Goal: Information Seeking & Learning: Learn about a topic

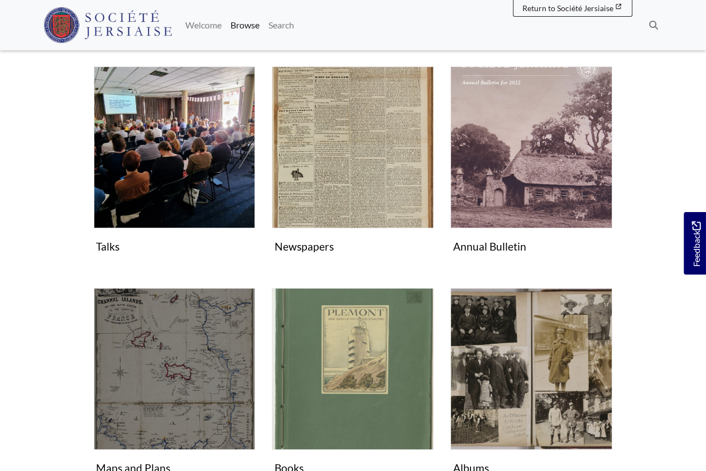
scroll to position [205, 0]
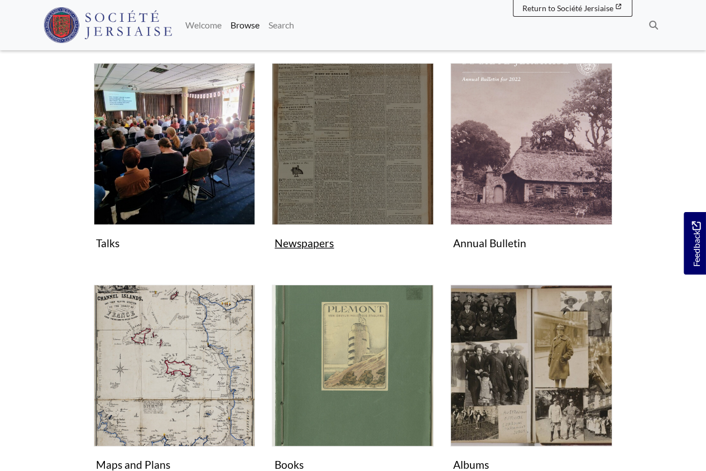
click at [331, 166] on img "Subcollection" at bounding box center [353, 144] width 162 height 162
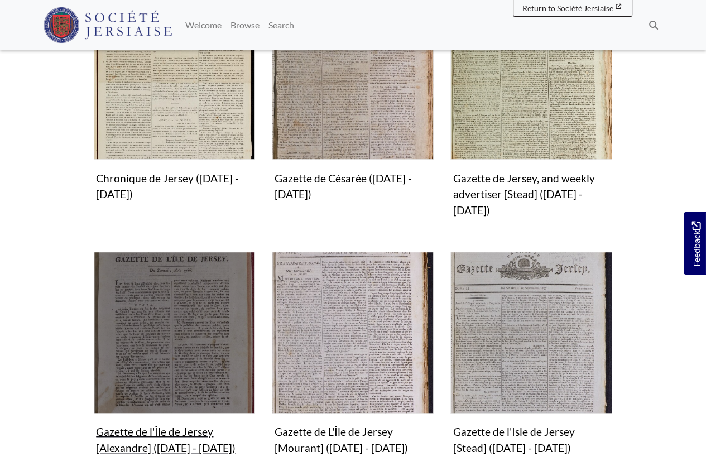
scroll to position [406, 0]
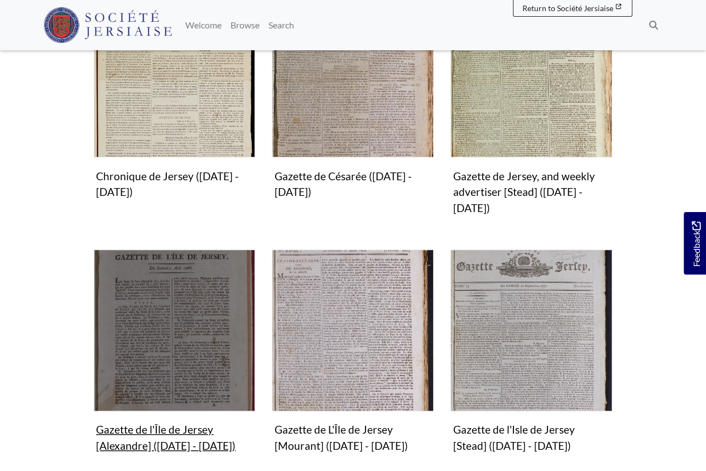
click at [154, 298] on img "Subcollection" at bounding box center [175, 331] width 162 height 162
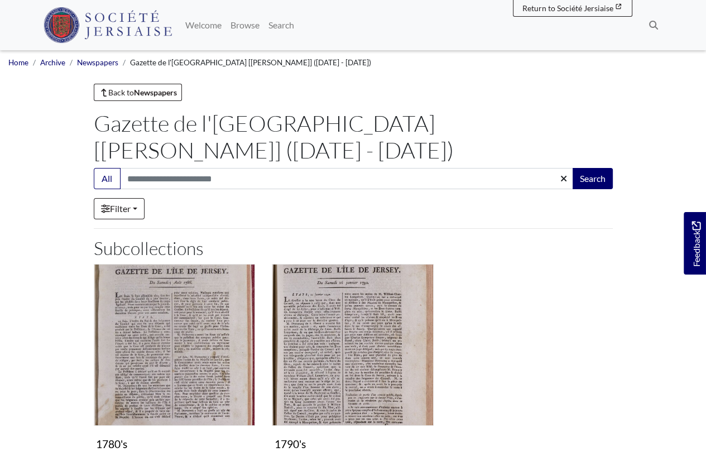
click at [154, 298] on img "Subcollection" at bounding box center [175, 345] width 162 height 162
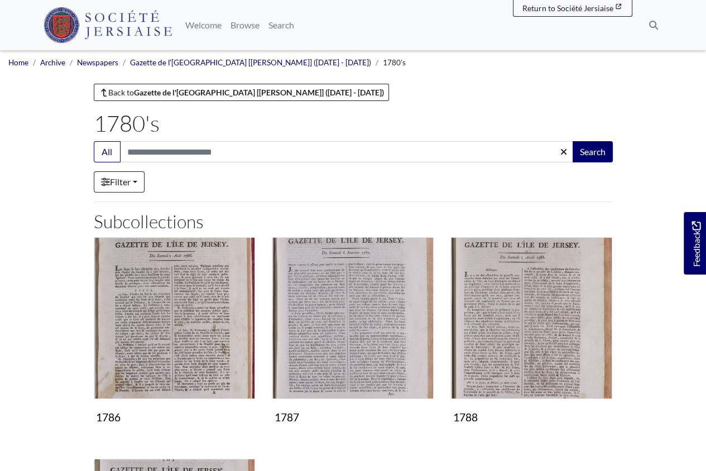
scroll to position [1, 0]
click at [154, 298] on img "Subcollection" at bounding box center [175, 318] width 162 height 162
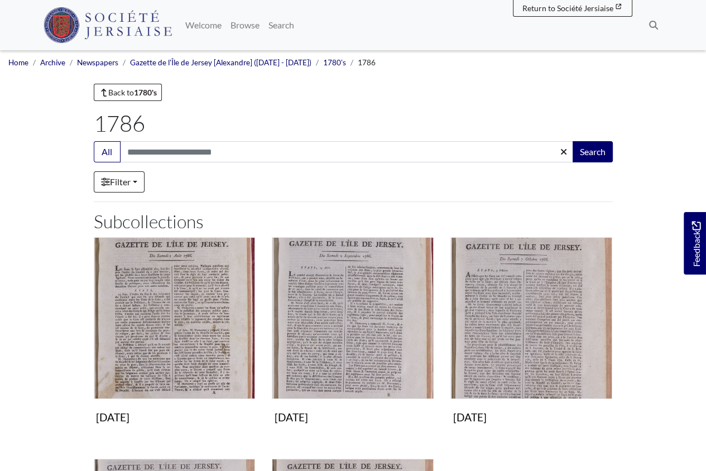
scroll to position [4, 0]
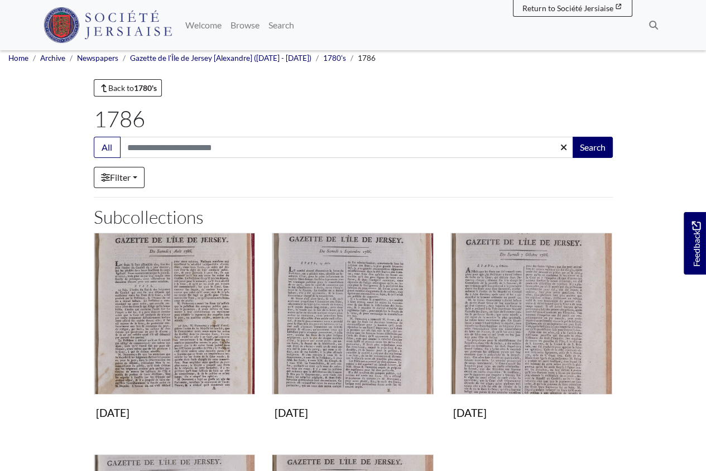
click at [154, 298] on img "Subcollection" at bounding box center [175, 314] width 162 height 162
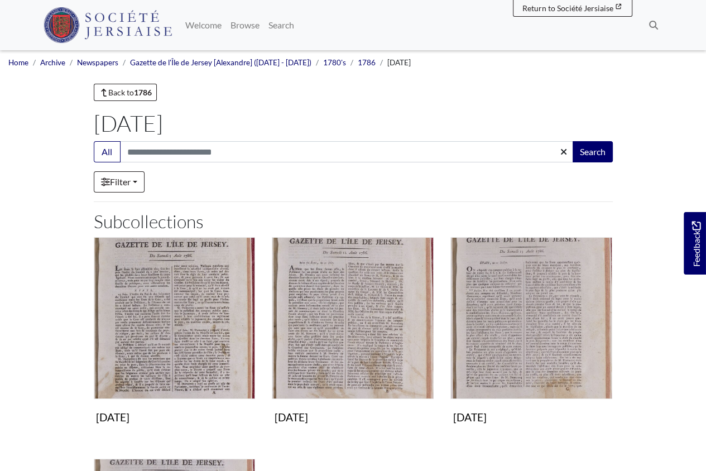
scroll to position [1, 0]
click at [154, 298] on img "Subcollection" at bounding box center [175, 318] width 162 height 162
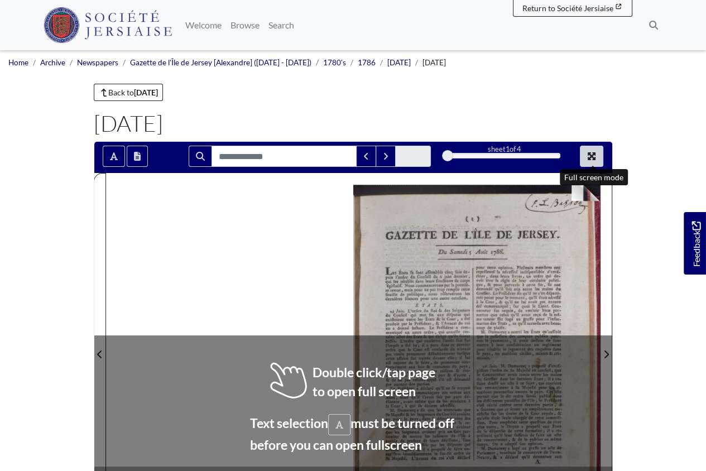
click at [596, 158] on icon "Full screen mode" at bounding box center [591, 156] width 9 height 9
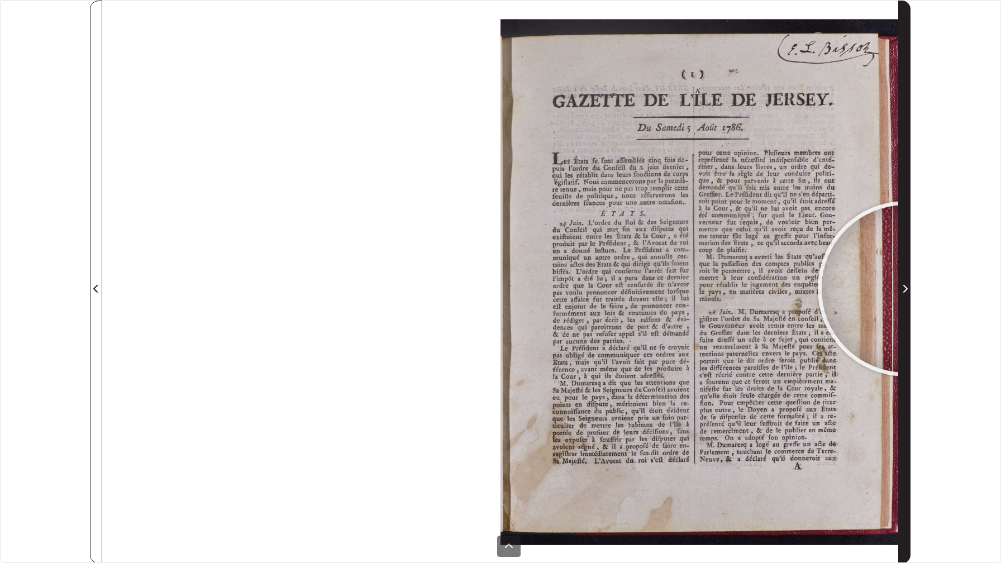
click at [706, 288] on icon "Next Page" at bounding box center [905, 289] width 4 height 8
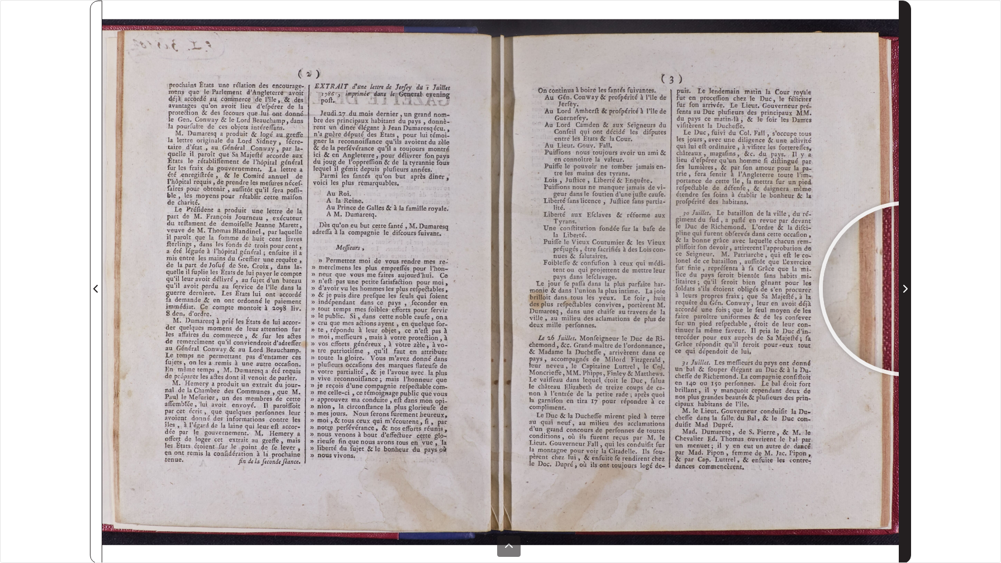
click at [706, 289] on icon "Next Page" at bounding box center [905, 289] width 4 height 8
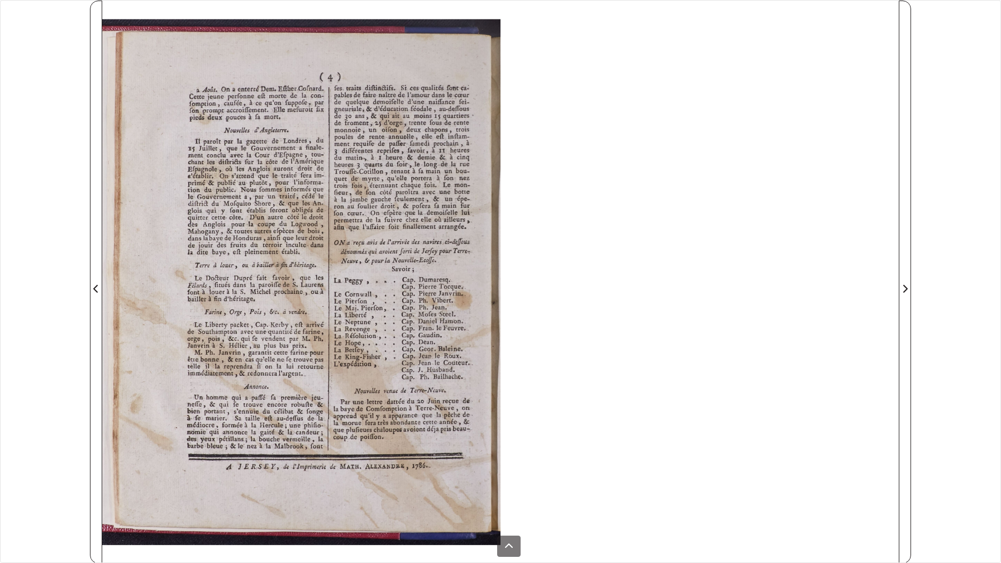
click at [706, 289] on div at bounding box center [500, 282] width 796 height 563
click at [706, 288] on div at bounding box center [500, 282] width 796 height 563
drag, startPoint x: 64, startPoint y: 6, endPoint x: 74, endPoint y: 29, distance: 25.5
click at [75, 32] on div "sheet 4 of 4 4 *" at bounding box center [500, 281] width 1001 height 563
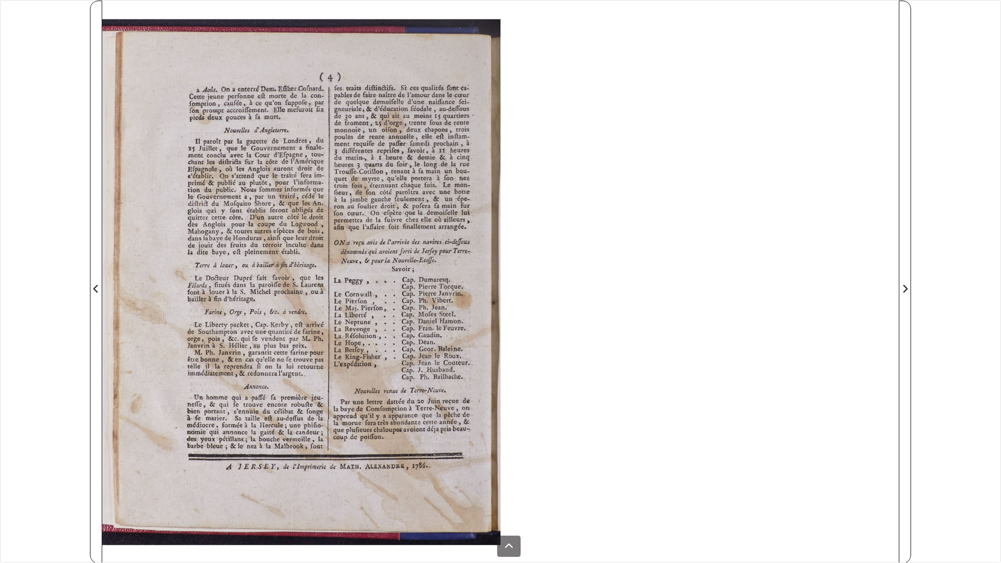
click at [14, 6] on div "sheet 4 of 4 4 *" at bounding box center [500, 281] width 1001 height 563
click at [13, 6] on div "sheet 4 of 4 4 *" at bounding box center [500, 281] width 1001 height 563
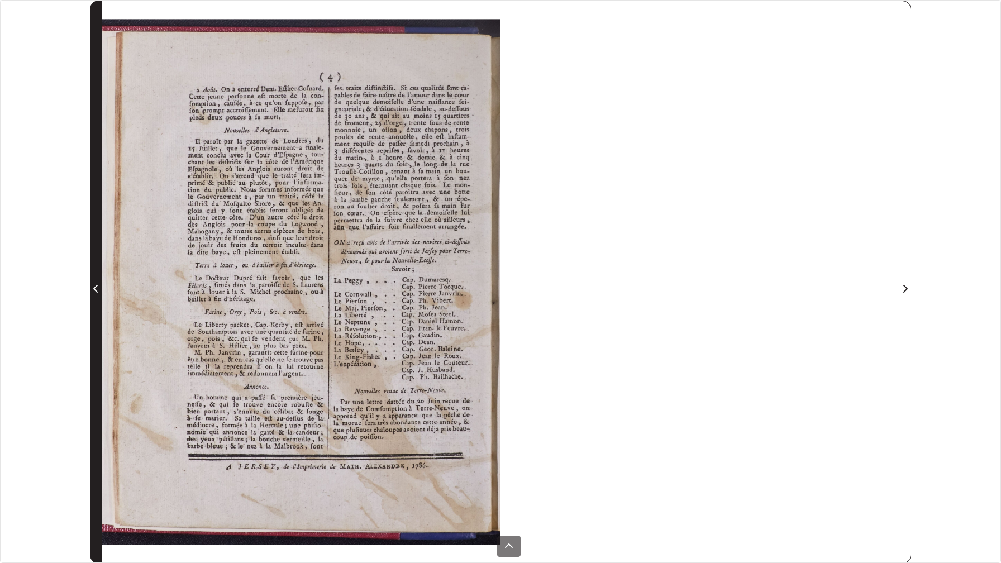
click at [95, 289] on icon "Previous Page" at bounding box center [95, 289] width 4 height 8
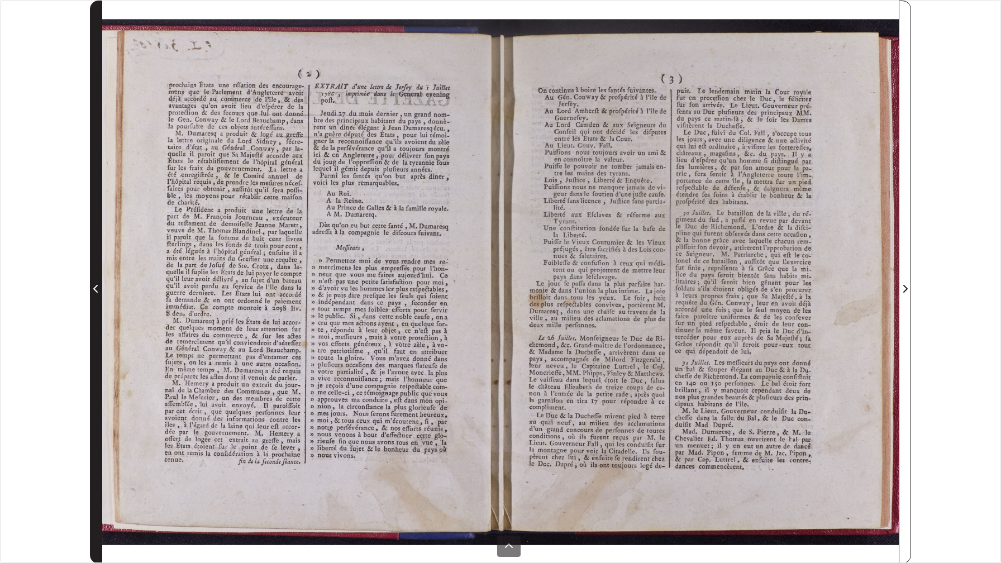
click at [95, 289] on icon "Previous Page" at bounding box center [95, 289] width 4 height 8
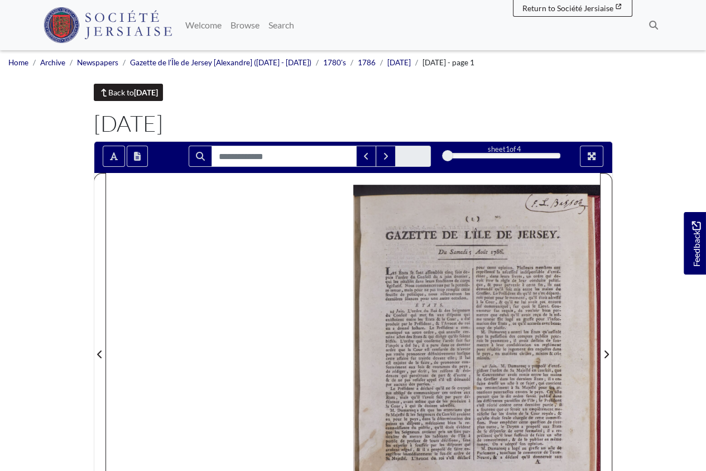
click at [158, 94] on strong "August 1786" at bounding box center [146, 92] width 24 height 9
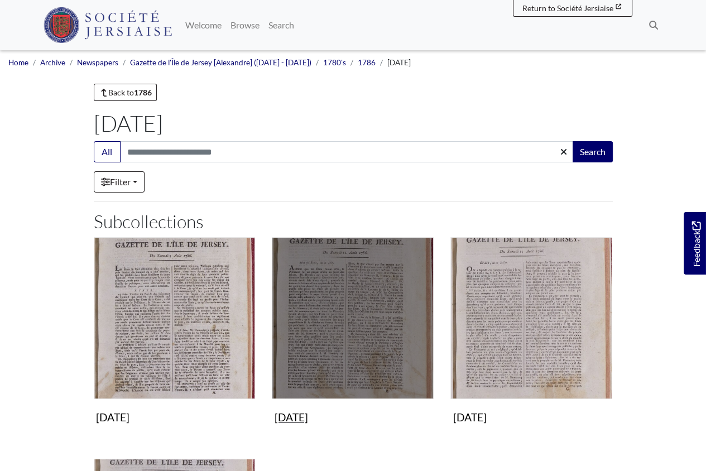
click at [368, 335] on img "Subcollection" at bounding box center [353, 318] width 162 height 162
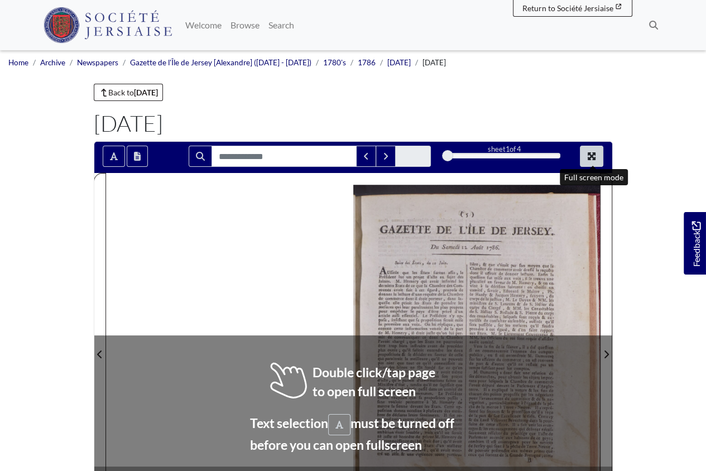
click at [594, 157] on icon "Full screen mode" at bounding box center [592, 156] width 8 height 8
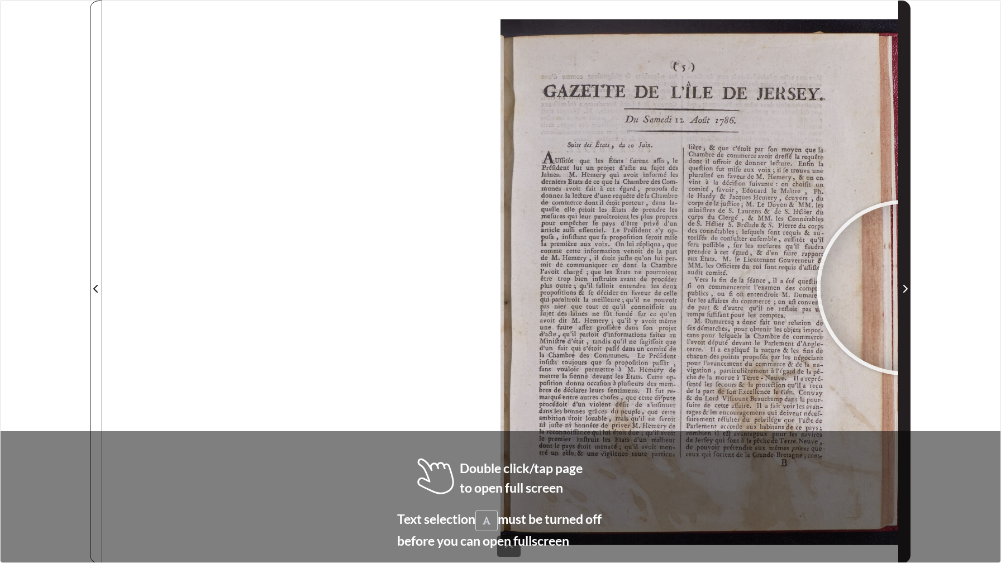
click at [706, 288] on icon "Next Page" at bounding box center [905, 289] width 4 height 8
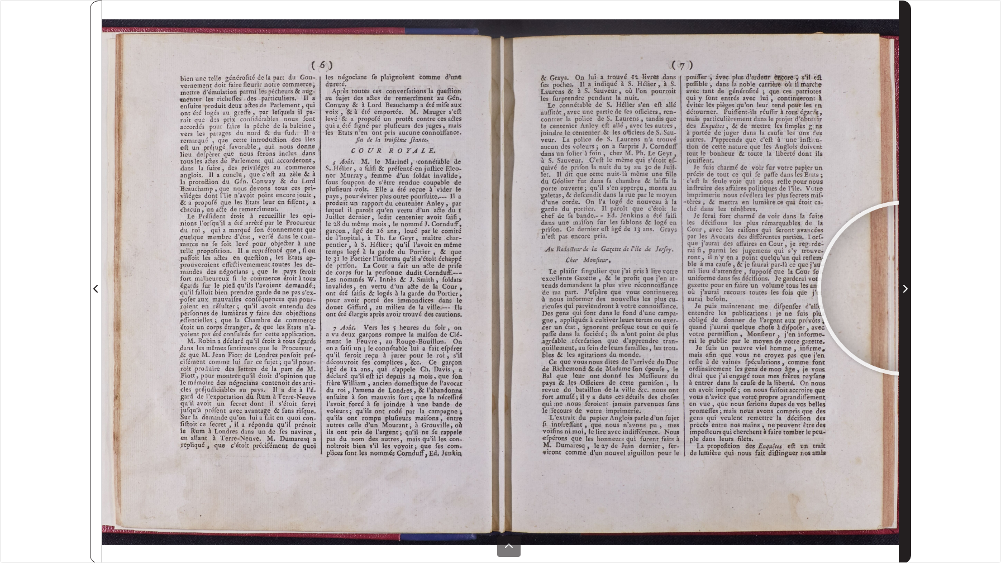
click at [706, 288] on icon "Next Page" at bounding box center [905, 289] width 4 height 8
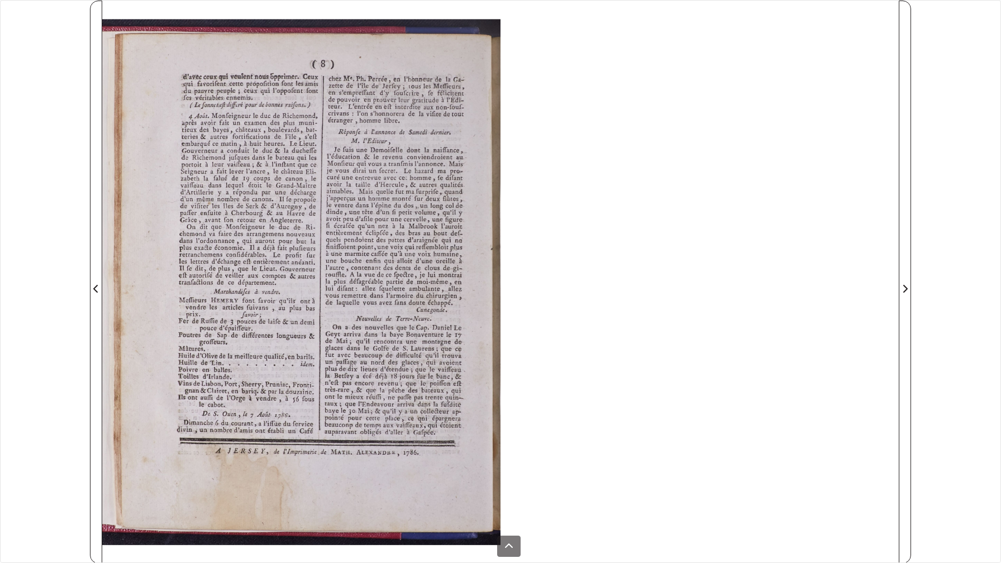
click at [6, 4] on div "sheet 4 of 4 4 *" at bounding box center [500, 281] width 1001 height 563
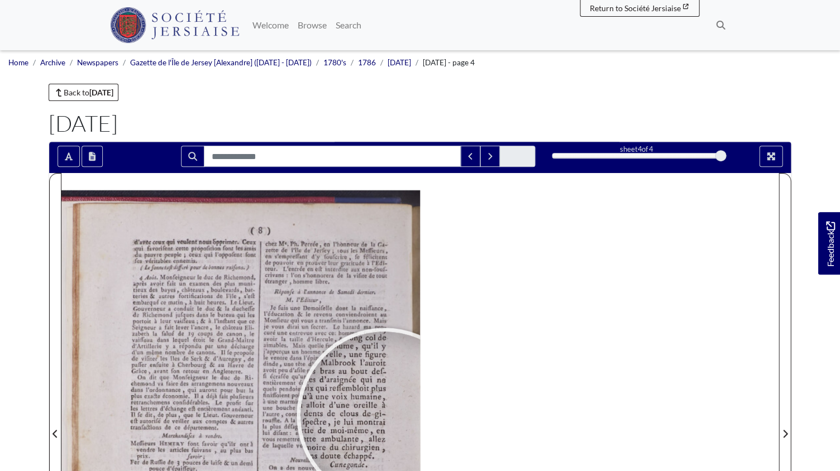
drag, startPoint x: 380, startPoint y: 428, endPoint x: 389, endPoint y: 417, distance: 14.7
click at [388, 416] on div at bounding box center [384, 416] width 168 height 168
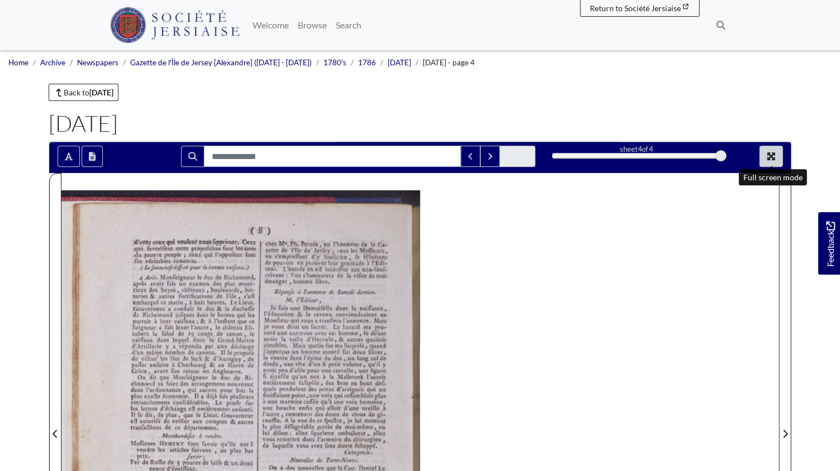
click at [706, 155] on button "Full screen mode" at bounding box center [770, 156] width 23 height 21
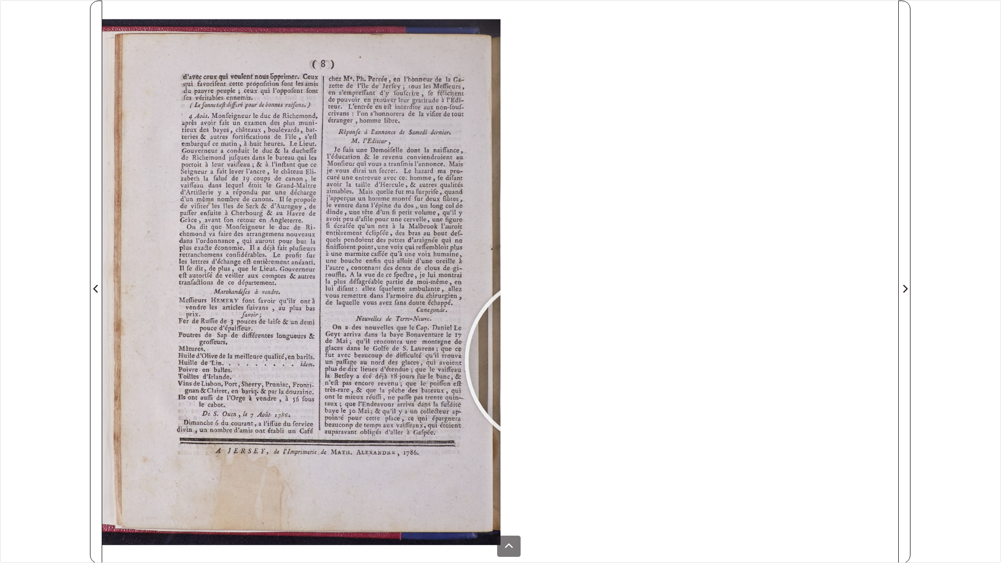
click at [552, 361] on div at bounding box center [500, 282] width 796 height 563
click at [4, 5] on div "sheet 4 of 4 4 *" at bounding box center [500, 281] width 1001 height 563
click at [7, 1] on div "sheet 4 of 4 4 *" at bounding box center [500, 281] width 1001 height 563
click at [4, 4] on div "sheet 4 of 4 4 *" at bounding box center [500, 281] width 1001 height 563
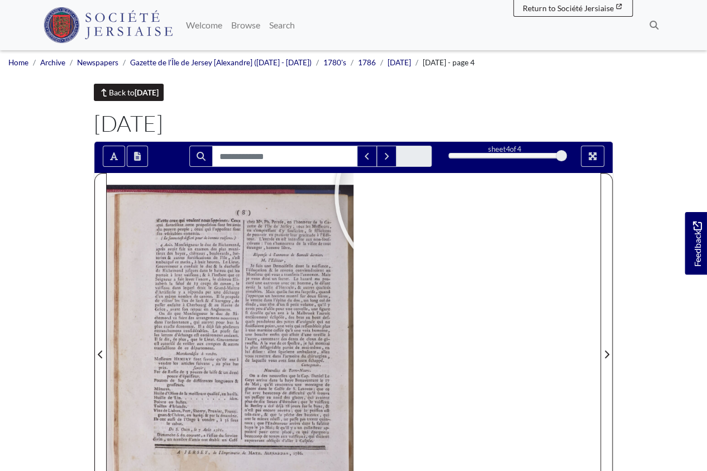
click at [134, 90] on link "Back to August 1786" at bounding box center [129, 92] width 70 height 17
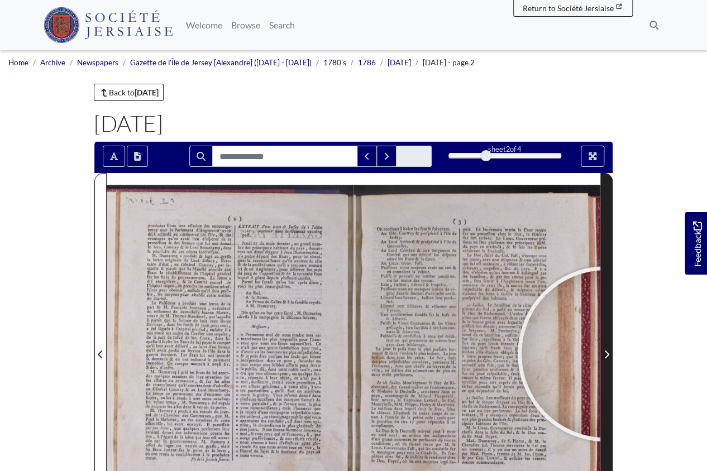
click at [605, 353] on icon "Next Page" at bounding box center [607, 354] width 6 height 9
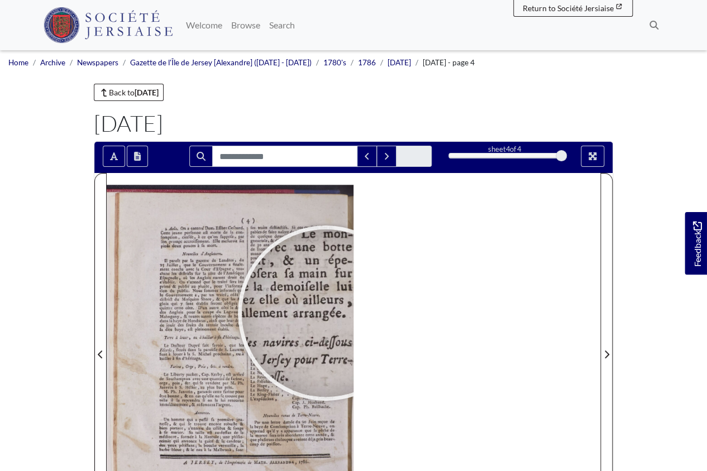
click at [326, 313] on div at bounding box center [326, 313] width 168 height 168
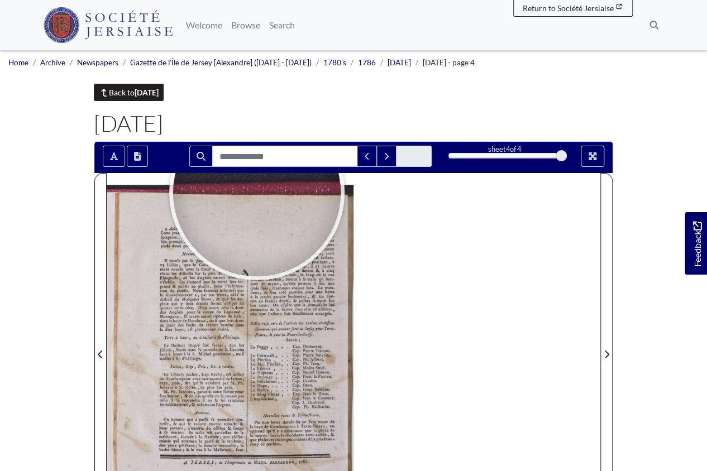
click at [146, 95] on strong "[DATE]" at bounding box center [147, 92] width 24 height 9
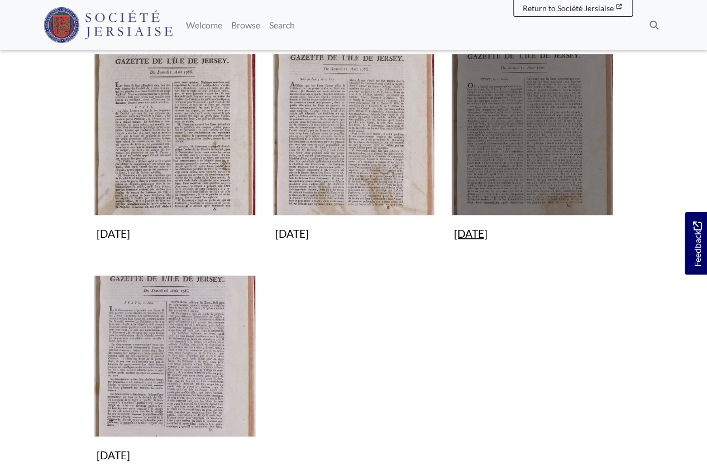
scroll to position [185, 0]
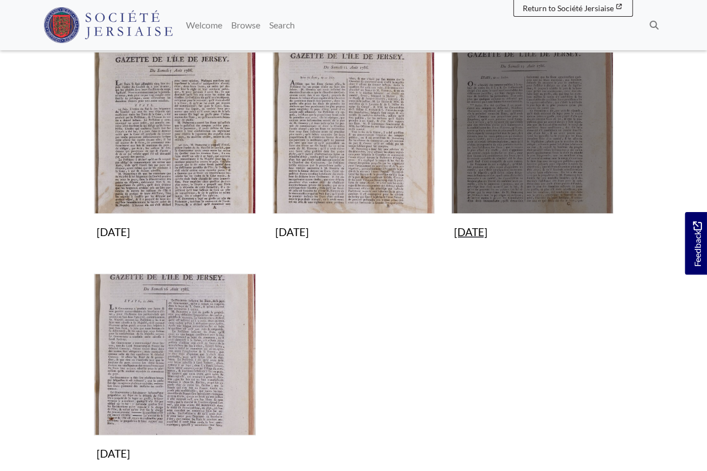
click at [518, 169] on img "Subcollection" at bounding box center [532, 133] width 162 height 162
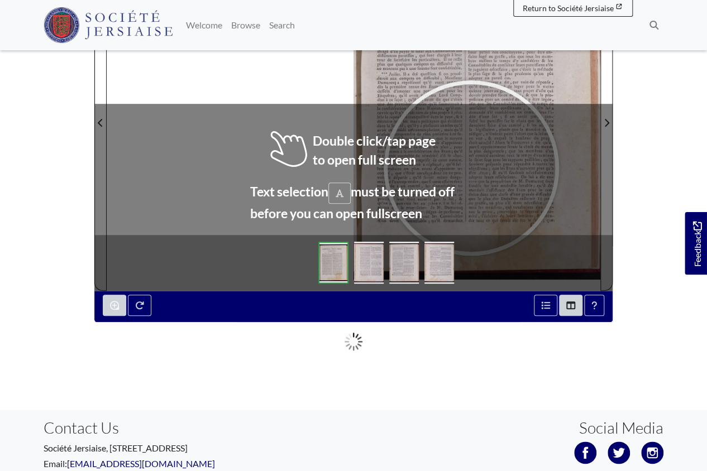
scroll to position [233, 0]
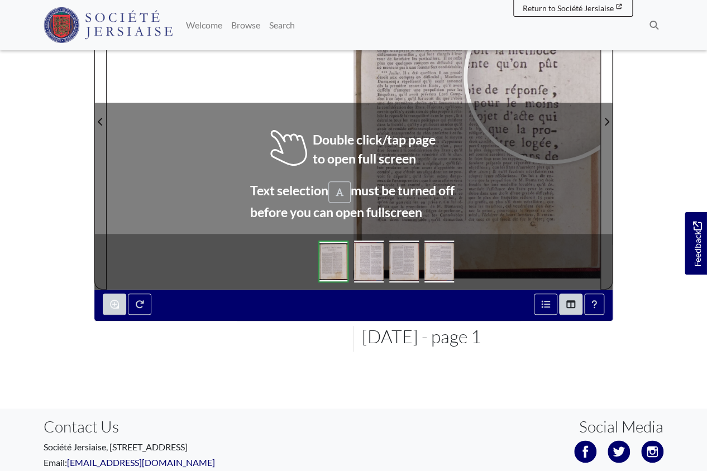
click at [551, 75] on div at bounding box center [551, 77] width 168 height 168
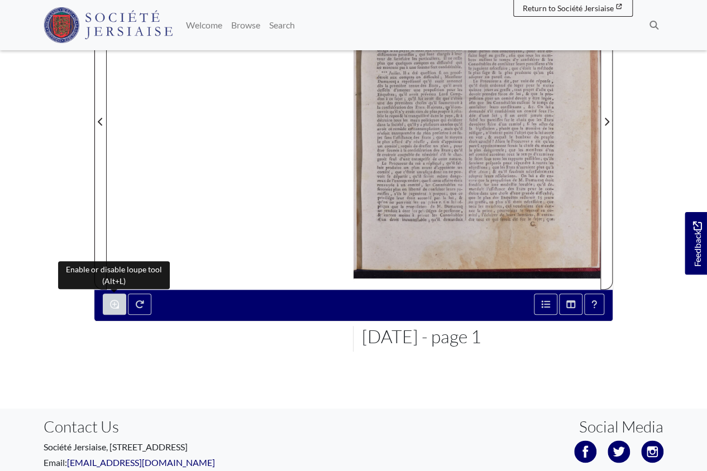
click at [116, 305] on icon "Enable or disable loupe tool (Alt+L)" at bounding box center [114, 304] width 9 height 9
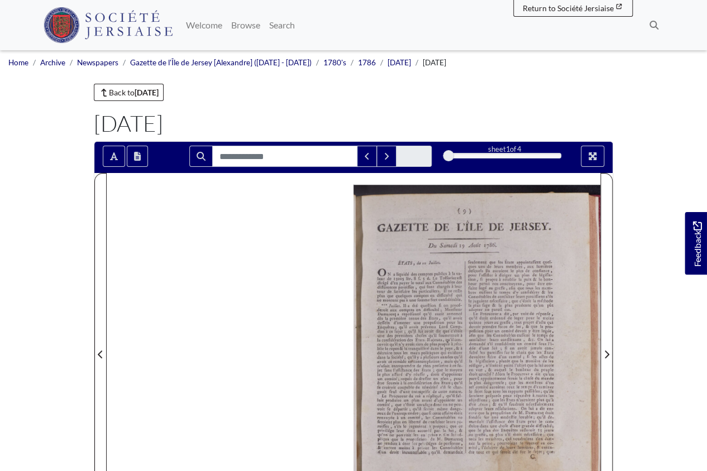
scroll to position [0, 0]
click at [597, 156] on button "Full screen mode" at bounding box center [592, 156] width 23 height 21
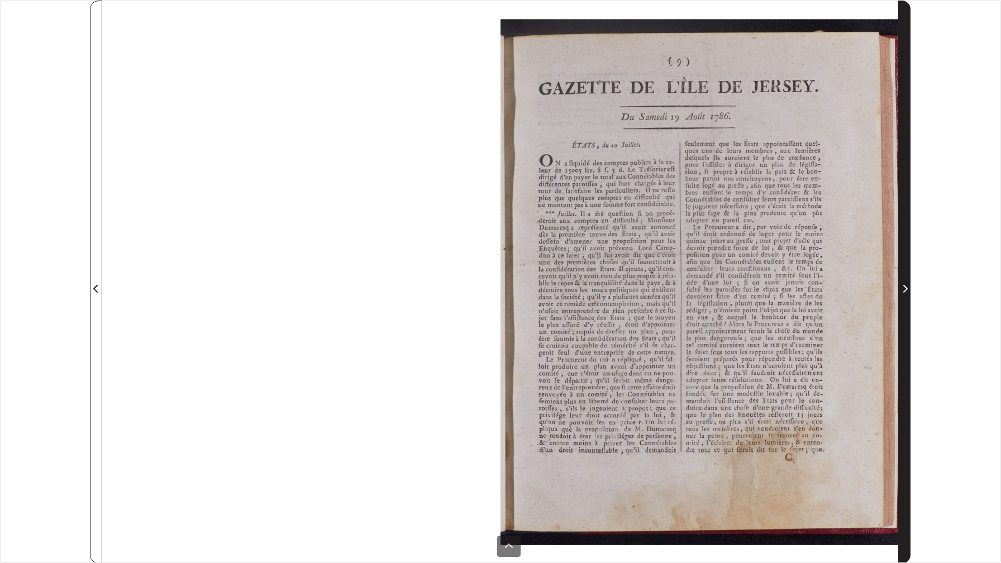
click at [706, 286] on span "Next Page" at bounding box center [904, 288] width 11 height 13
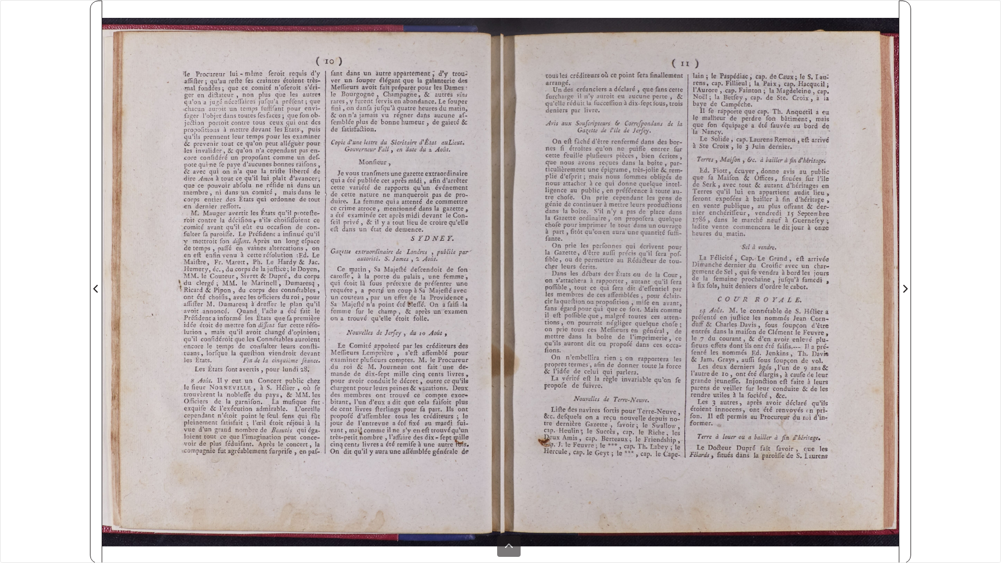
drag, startPoint x: 905, startPoint y: 286, endPoint x: 882, endPoint y: 289, distance: 22.5
click at [706, 289] on div at bounding box center [500, 282] width 796 height 563
drag, startPoint x: 932, startPoint y: 12, endPoint x: 912, endPoint y: 11, distance: 20.7
click at [706, 12] on div "sheet 2 of 4 2 *" at bounding box center [500, 281] width 1001 height 563
click at [706, 6] on div "sheet 2 of 4 2 *" at bounding box center [500, 281] width 1001 height 563
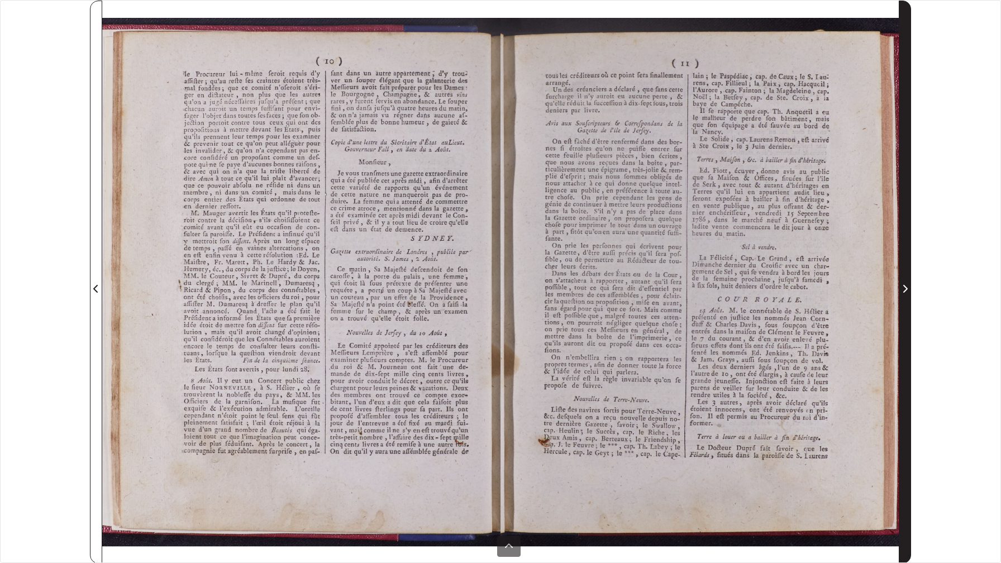
click at [706, 288] on icon "Next Page" at bounding box center [905, 288] width 6 height 9
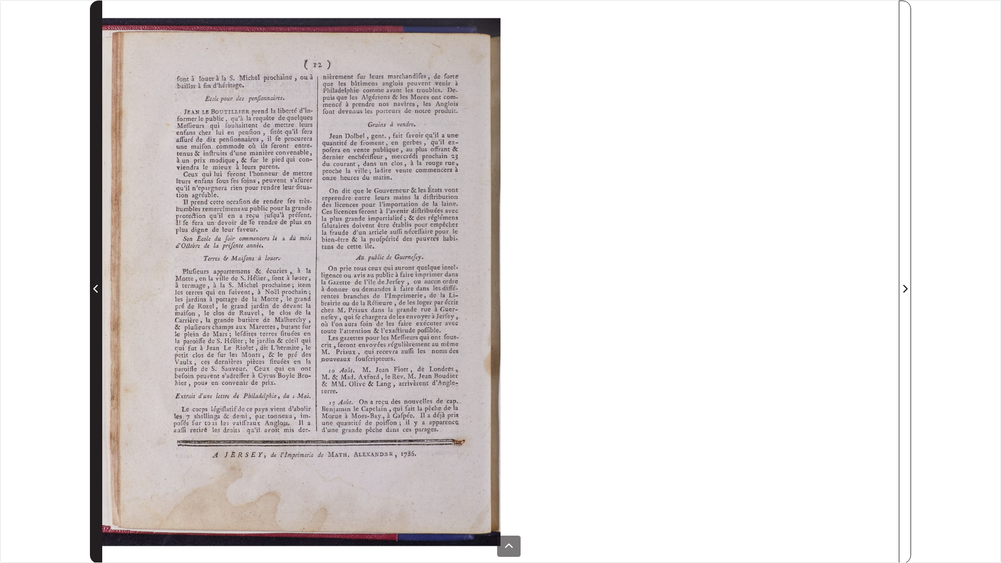
click at [98, 289] on icon "Previous Page" at bounding box center [96, 288] width 6 height 9
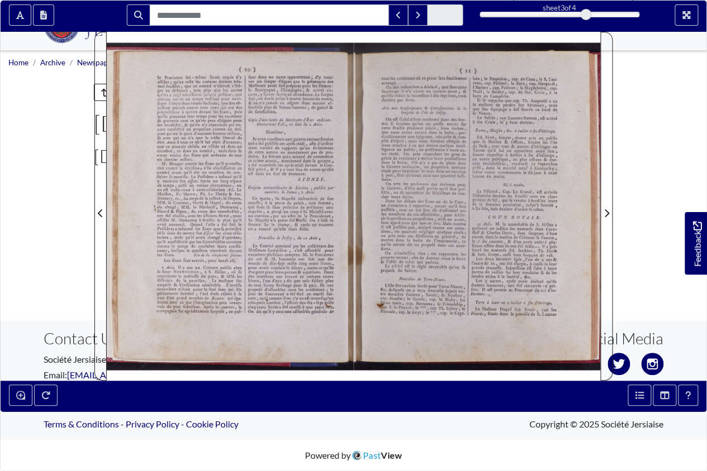
scroll to position [236, 0]
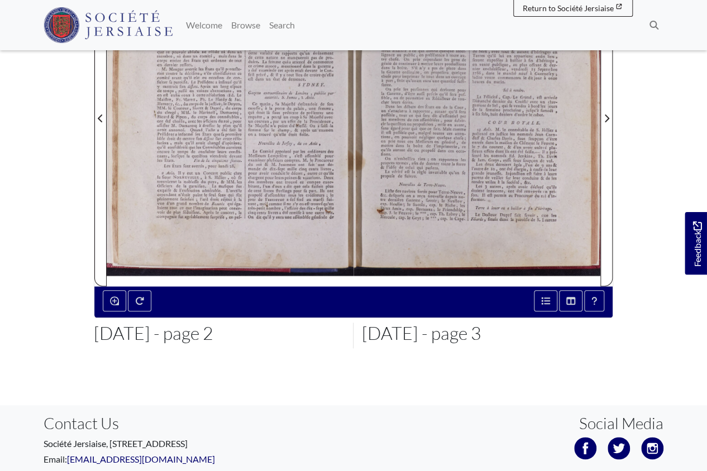
drag, startPoint x: 425, startPoint y: 188, endPoint x: 424, endPoint y: 205, distance: 16.8
click at [413, 224] on div at bounding box center [476, 111] width 247 height 349
drag, startPoint x: 443, startPoint y: 135, endPoint x: 428, endPoint y: 223, distance: 89.5
click at [429, 222] on div at bounding box center [476, 111] width 247 height 349
click at [421, 216] on div at bounding box center [476, 111] width 247 height 349
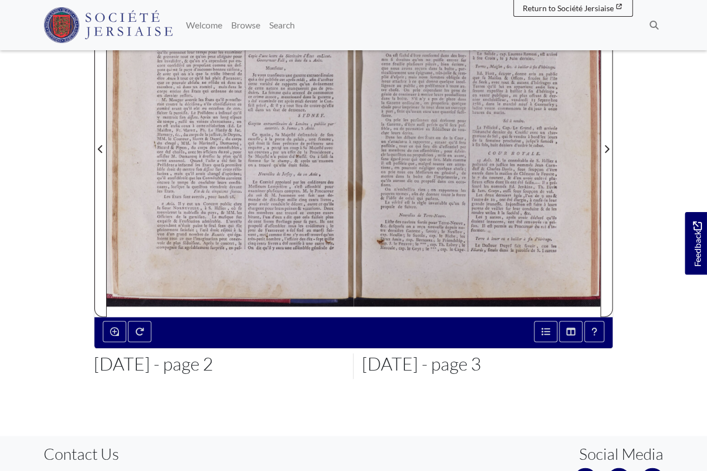
scroll to position [203, 0]
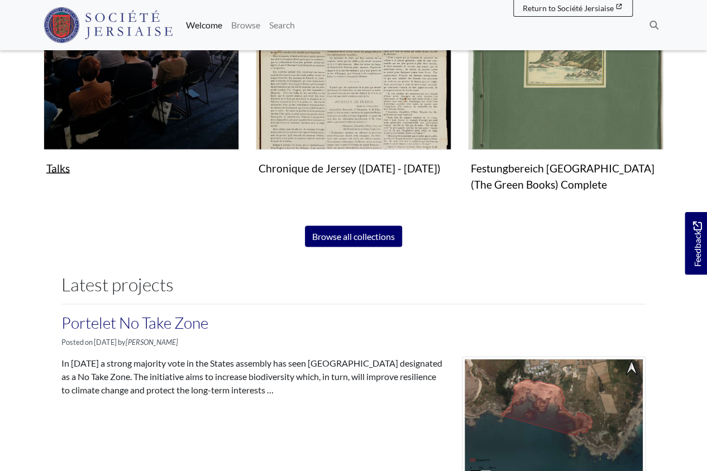
scroll to position [752, 0]
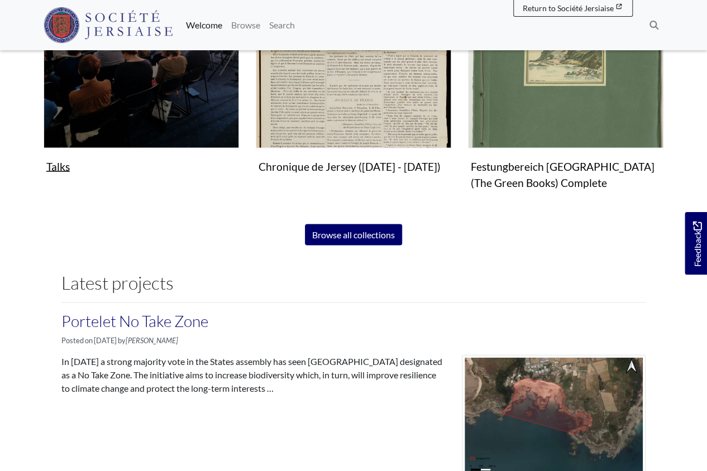
drag, startPoint x: 176, startPoint y: 164, endPoint x: 169, endPoint y: 165, distance: 7.3
click at [170, 165] on figure "Talks Collection" at bounding box center [141, 65] width 195 height 225
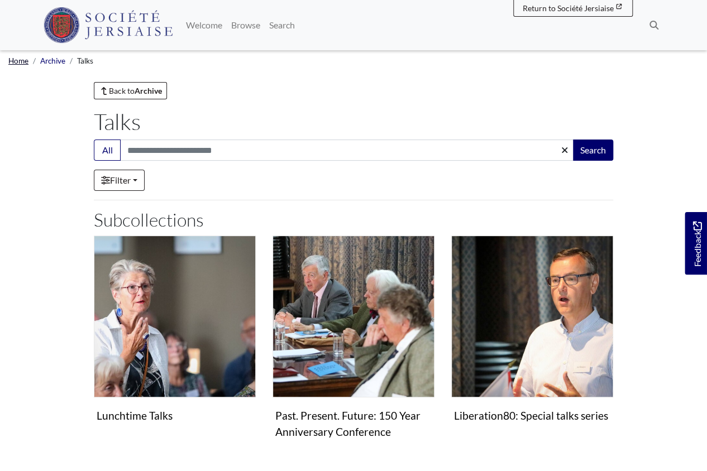
scroll to position [2, 0]
click at [22, 63] on link "Home" at bounding box center [18, 60] width 20 height 9
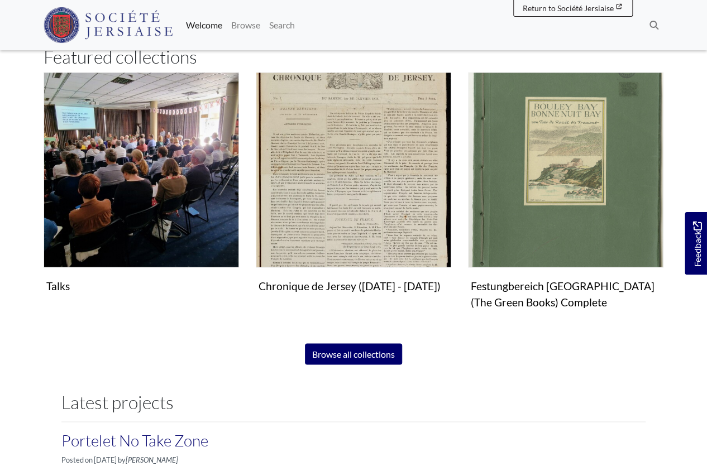
scroll to position [645, 0]
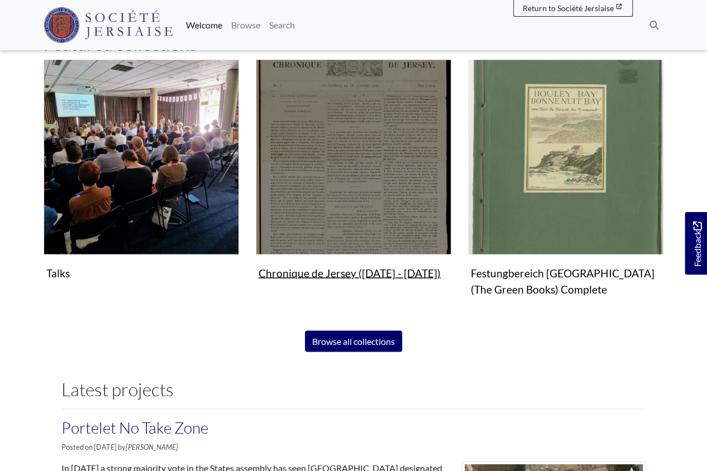
click at [295, 162] on img "Subcollection" at bounding box center [353, 156] width 195 height 195
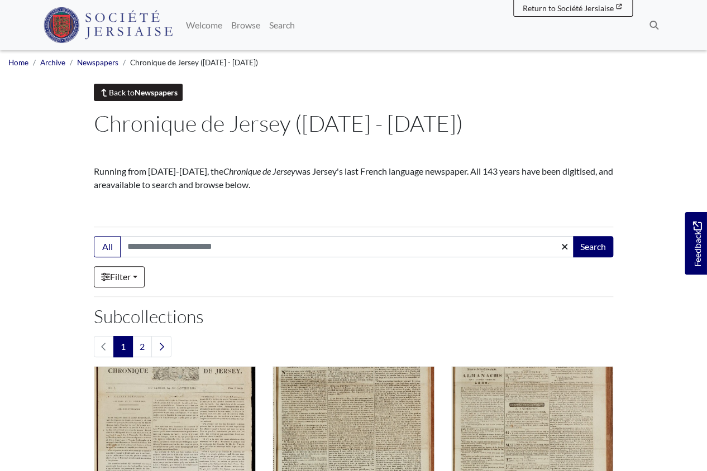
click at [146, 95] on strong "Newspapers" at bounding box center [156, 92] width 43 height 9
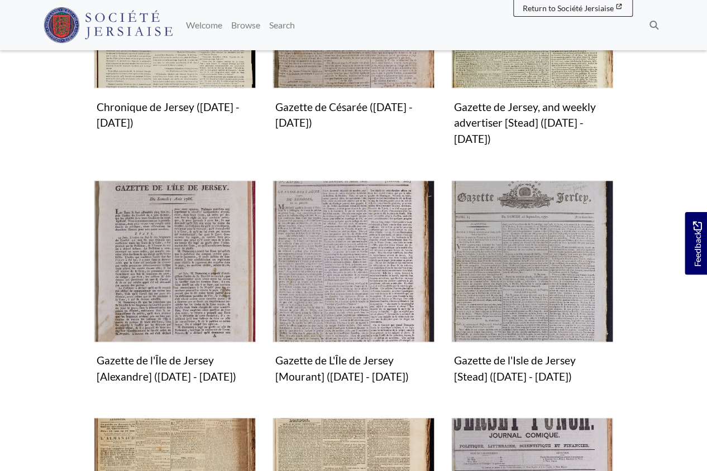
scroll to position [490, 0]
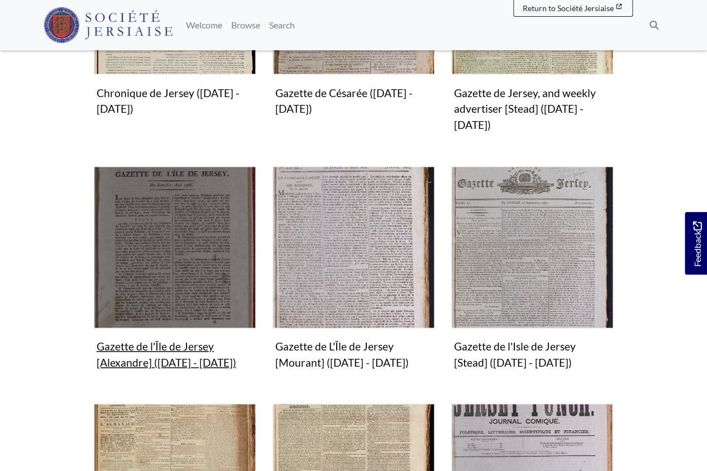
click at [168, 174] on img "Subcollection" at bounding box center [175, 247] width 162 height 162
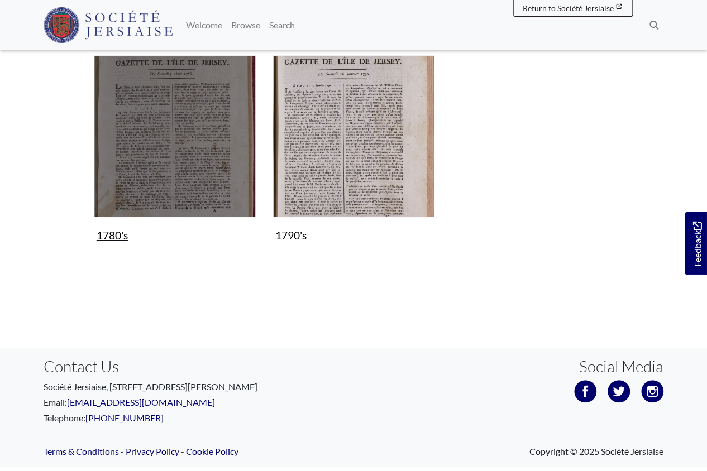
scroll to position [208, 0]
click at [159, 146] on img "Subcollection" at bounding box center [175, 137] width 162 height 162
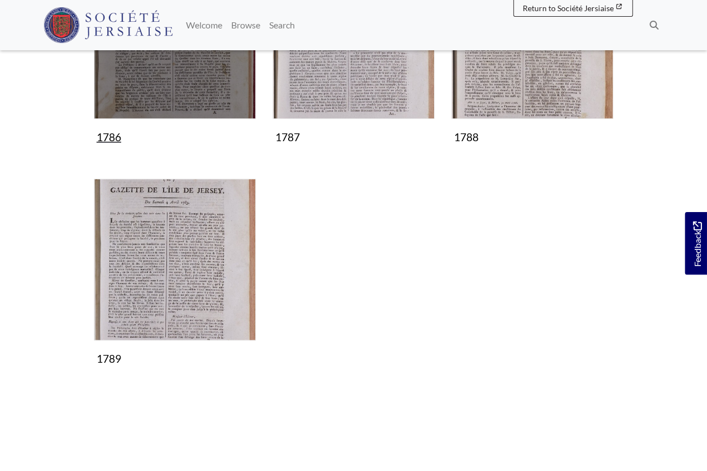
scroll to position [281, 0]
click at [159, 89] on img "Subcollection" at bounding box center [175, 37] width 162 height 162
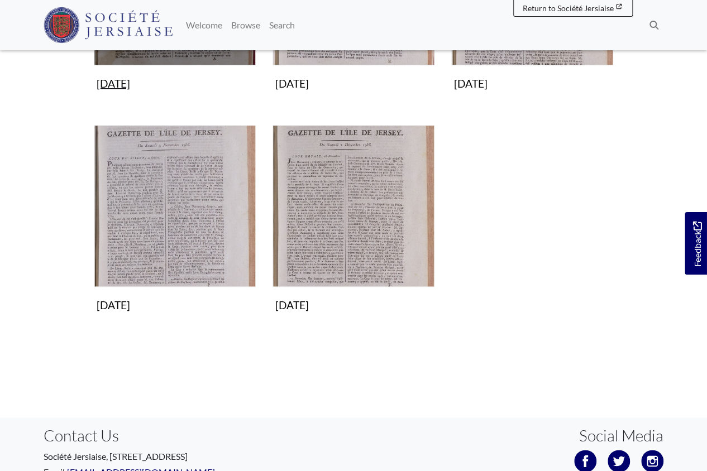
scroll to position [334, 0]
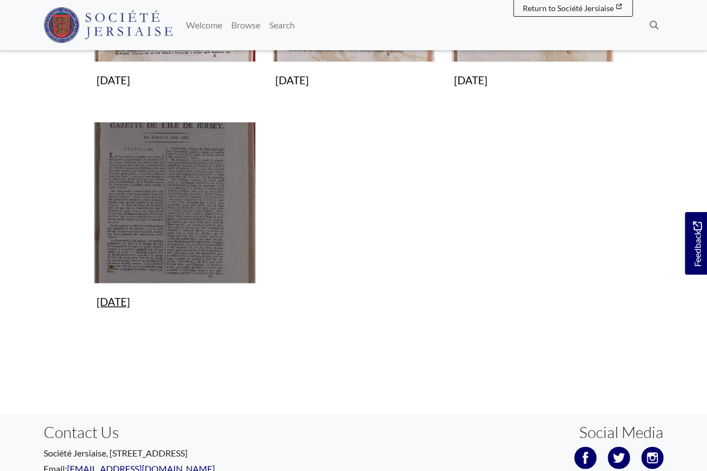
scroll to position [343, 0]
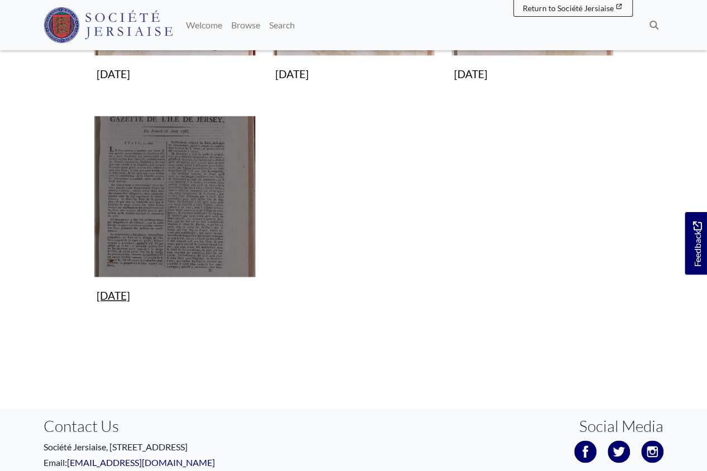
click at [151, 194] on img "Subcollection" at bounding box center [175, 197] width 162 height 162
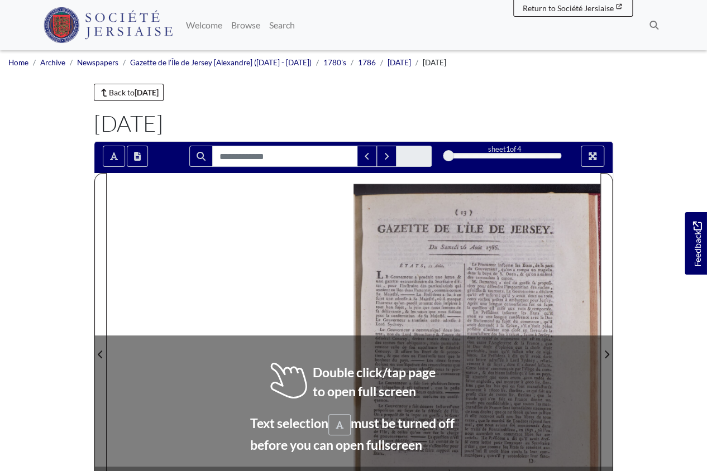
click at [389, 237] on div at bounding box center [476, 347] width 247 height 349
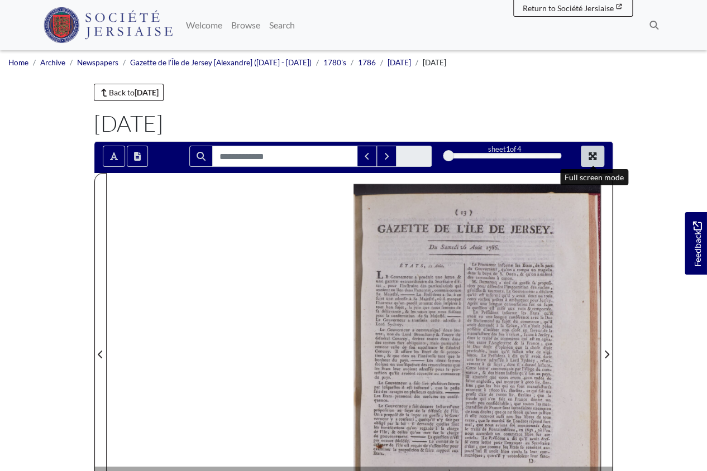
click at [589, 155] on button "Full screen mode" at bounding box center [592, 156] width 23 height 21
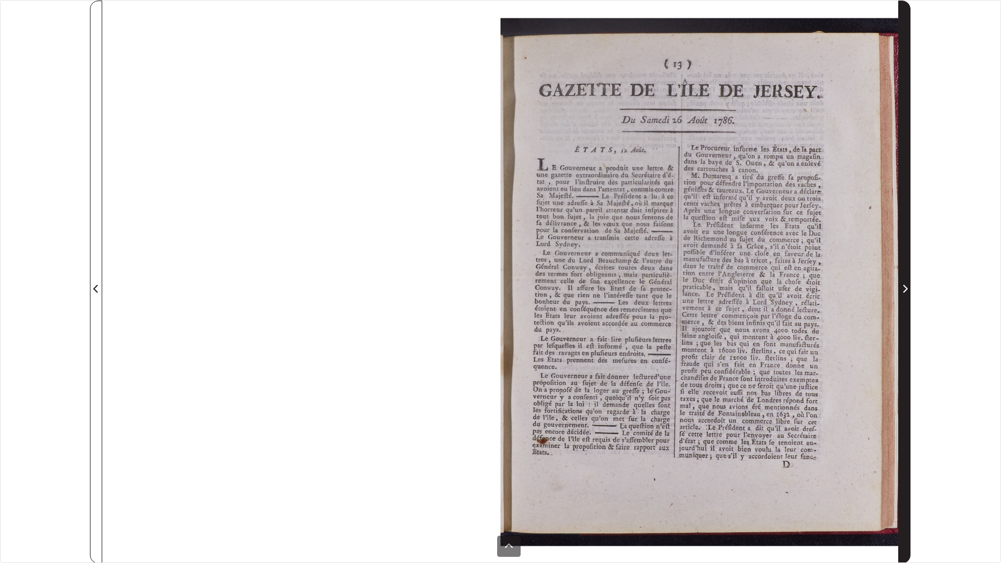
click at [706, 290] on icon "Next Page" at bounding box center [905, 288] width 6 height 9
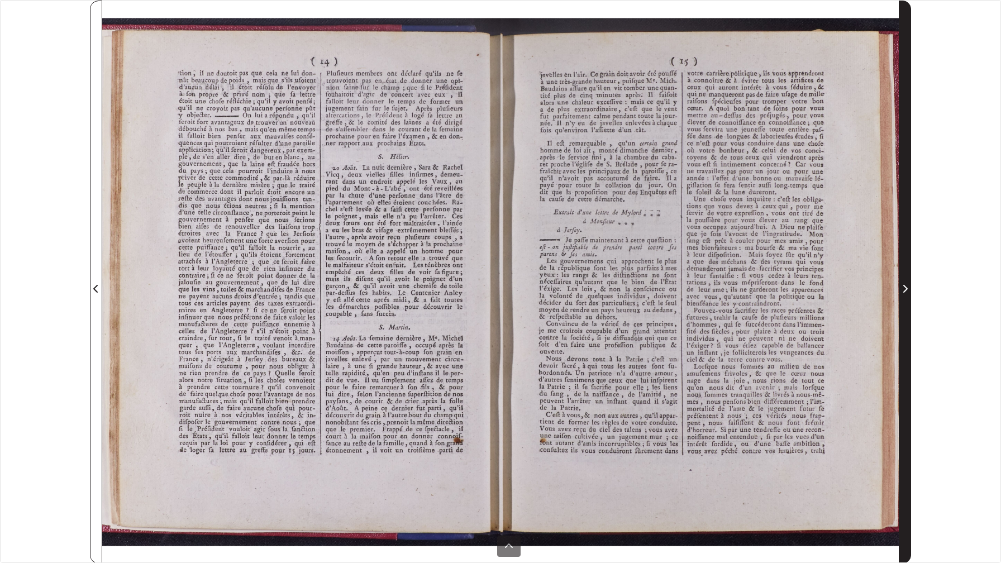
click at [706, 290] on icon "Next Page" at bounding box center [905, 288] width 6 height 9
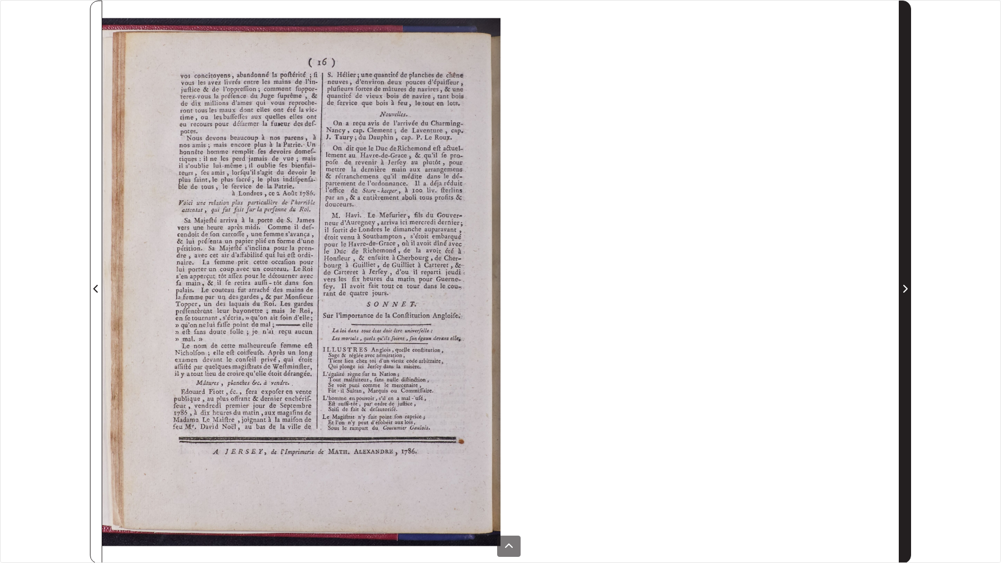
click at [706, 290] on icon "Next Page" at bounding box center [905, 288] width 6 height 9
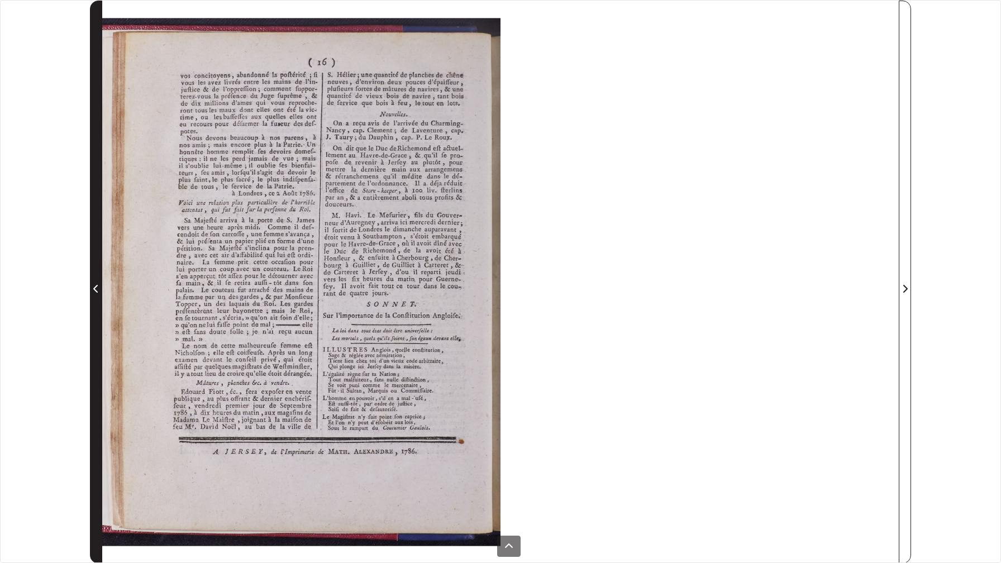
click at [96, 290] on icon "Previous Page" at bounding box center [95, 289] width 4 height 8
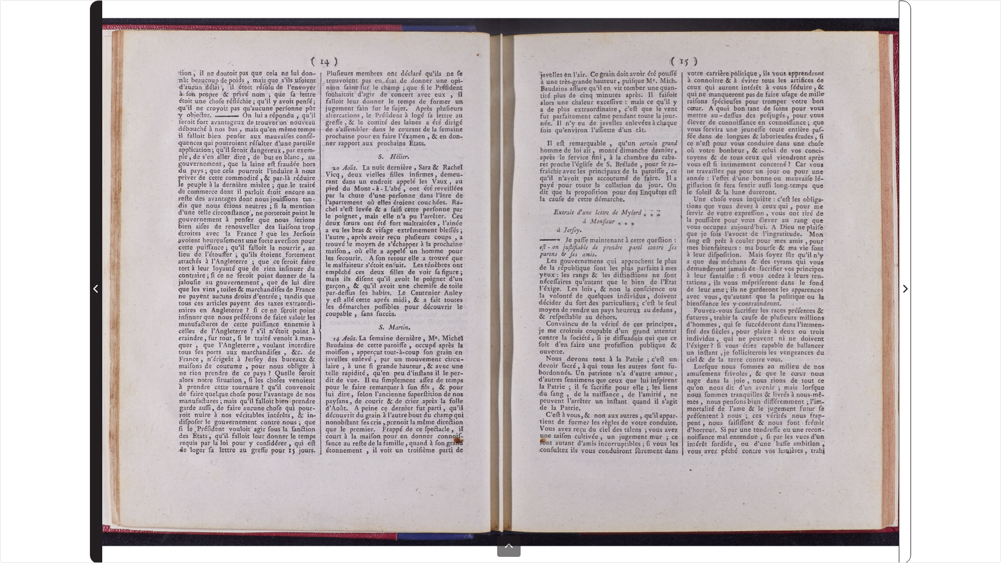
click at [96, 290] on icon "Previous Page" at bounding box center [95, 289] width 4 height 8
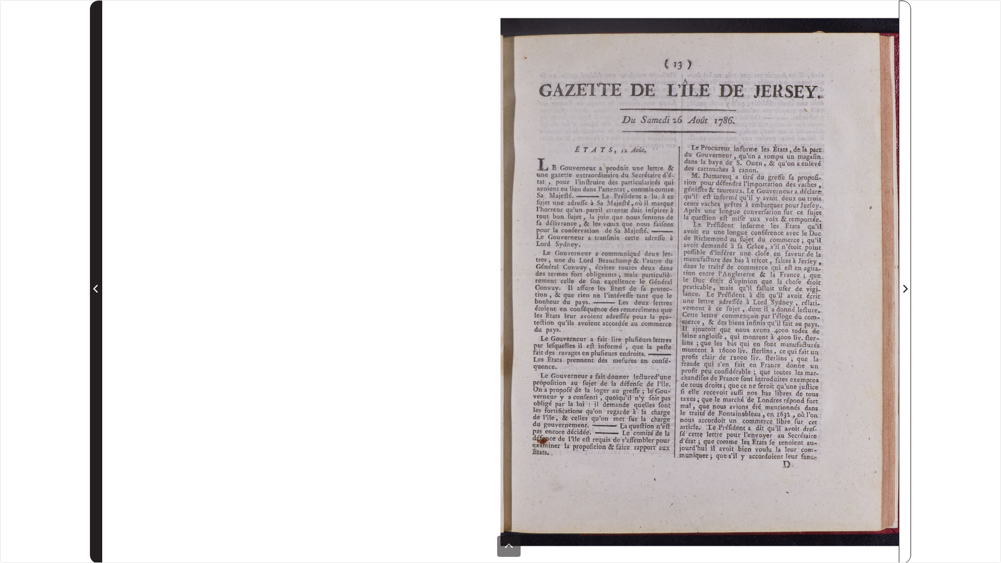
click at [96, 290] on icon "Previous Page" at bounding box center [95, 289] width 4 height 8
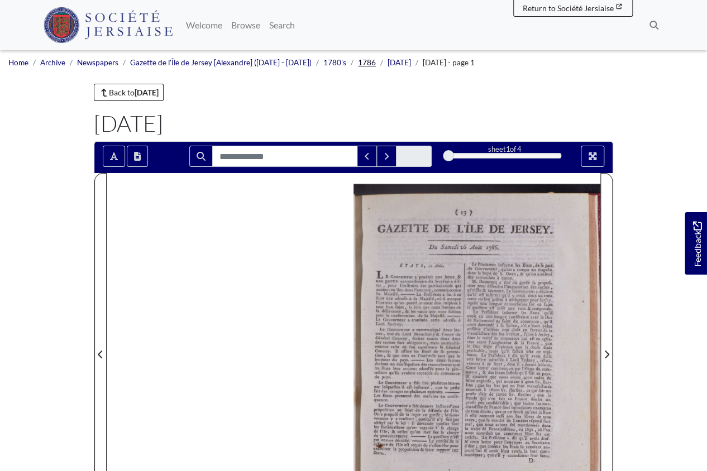
click at [362, 60] on link "1786" at bounding box center [367, 62] width 18 height 9
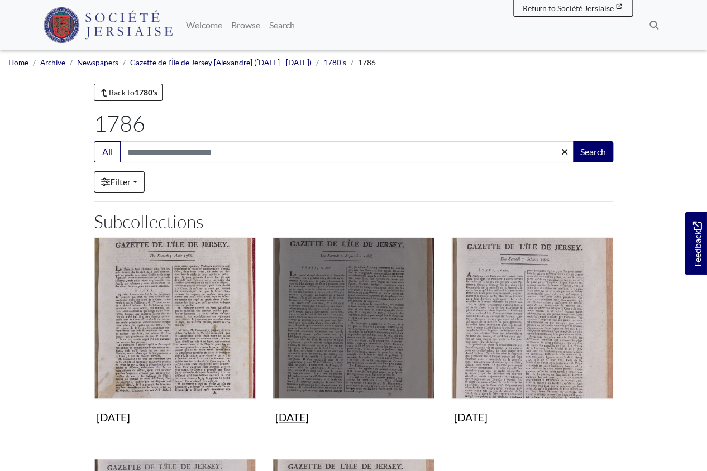
click at [338, 331] on img "Subcollection" at bounding box center [353, 318] width 162 height 162
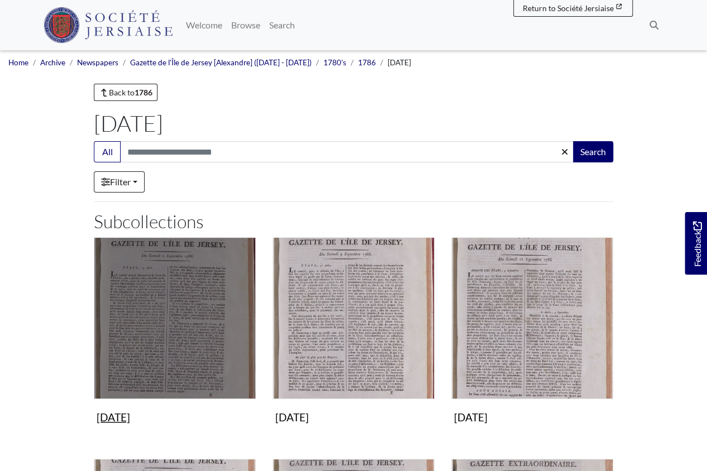
click at [173, 329] on img "Subcollection" at bounding box center [175, 318] width 162 height 162
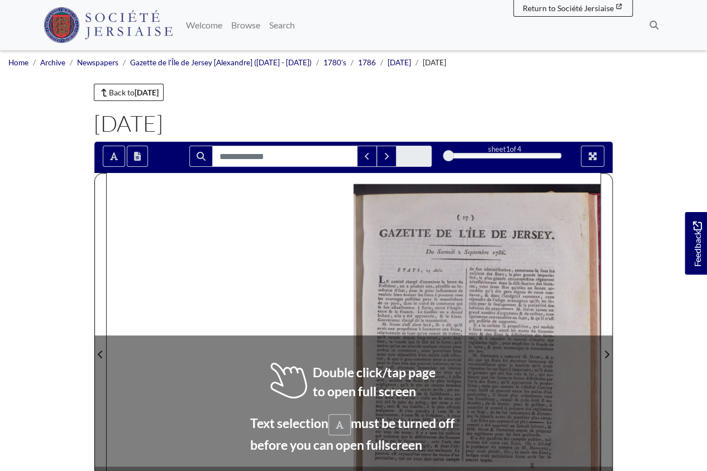
click at [446, 310] on div at bounding box center [476, 347] width 247 height 349
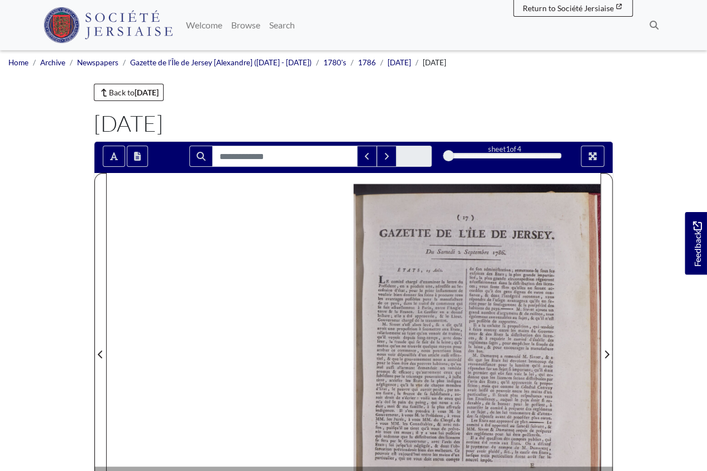
click at [446, 310] on div at bounding box center [476, 347] width 247 height 349
click at [597, 156] on button "Full screen mode" at bounding box center [592, 156] width 23 height 21
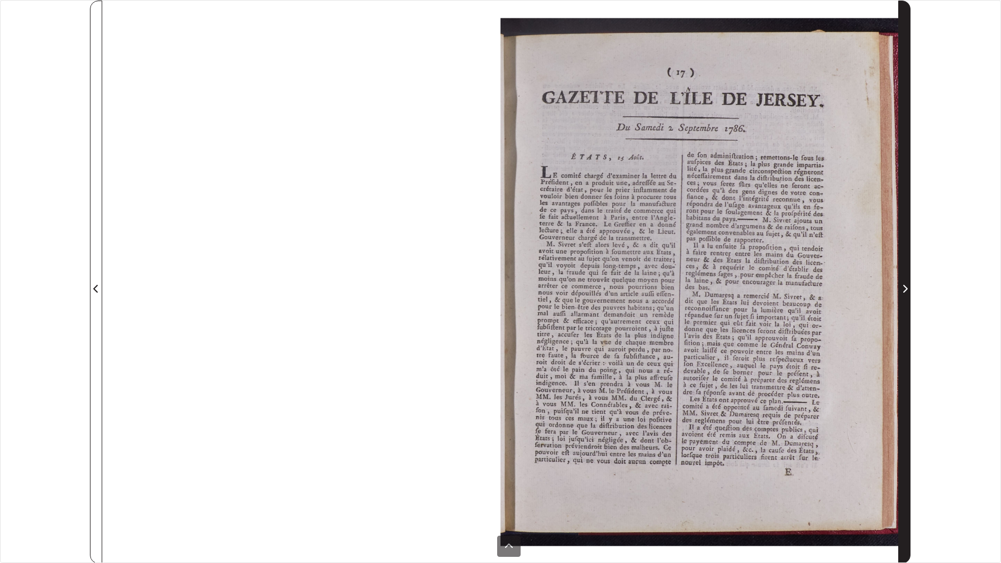
click at [706, 290] on span "Next Page" at bounding box center [904, 288] width 11 height 13
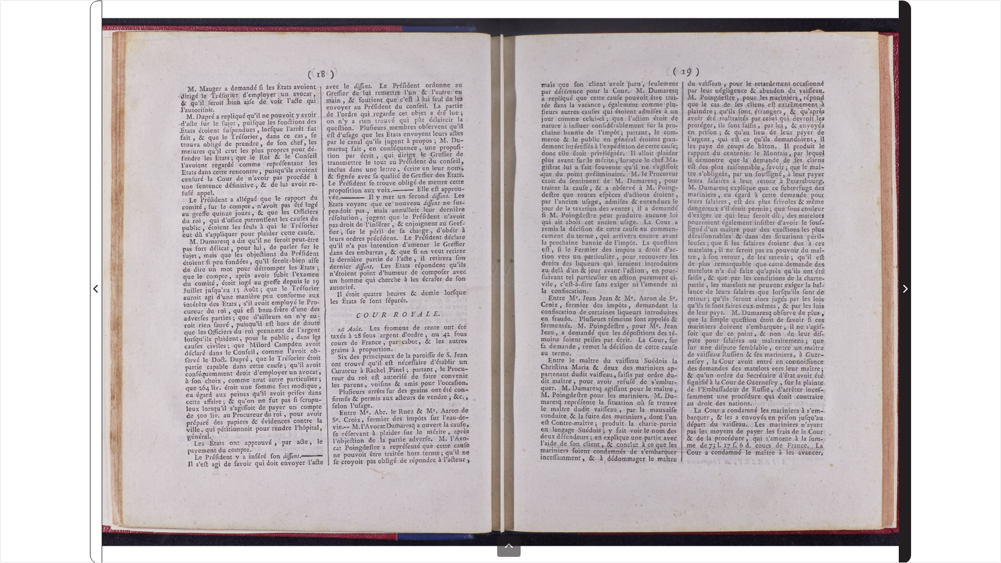
click at [706, 290] on span "Next Page" at bounding box center [904, 288] width 11 height 13
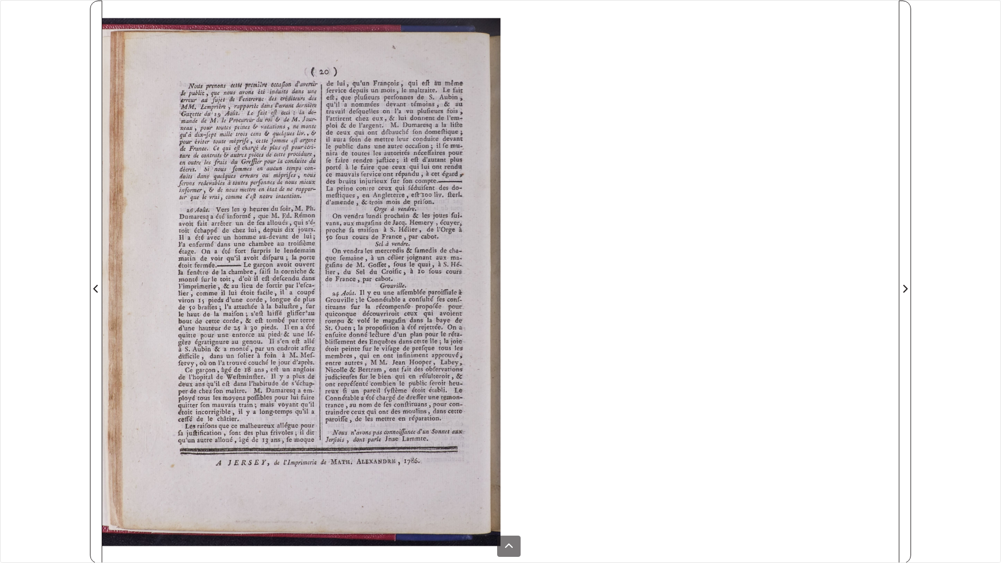
click at [706, 290] on div at bounding box center [500, 282] width 796 height 563
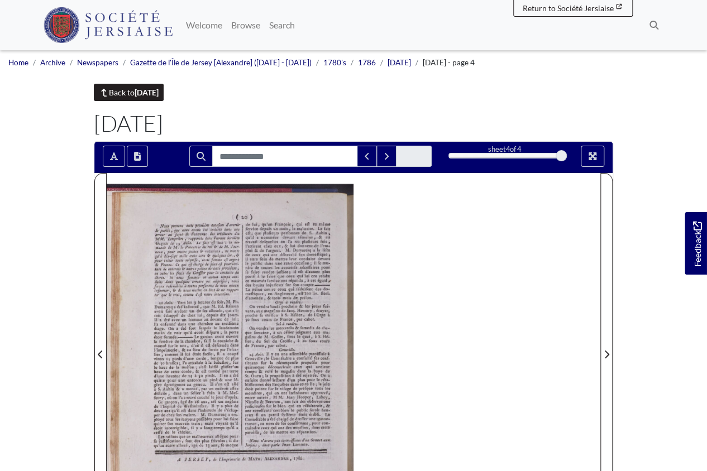
click at [151, 90] on strong "[DATE]" at bounding box center [147, 92] width 24 height 9
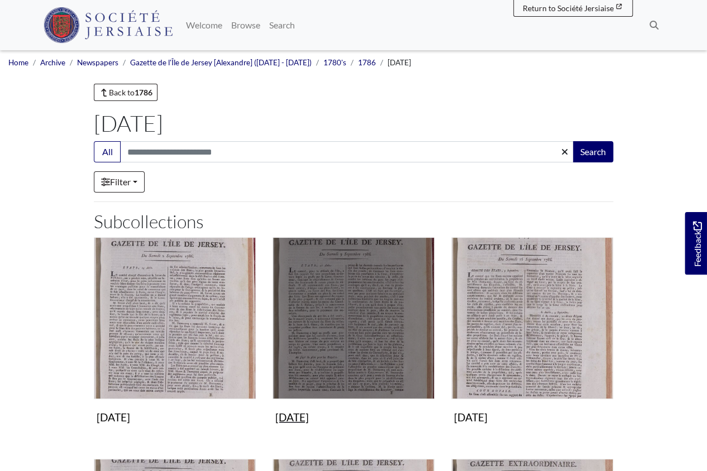
click at [345, 343] on img "Subcollection" at bounding box center [353, 318] width 162 height 162
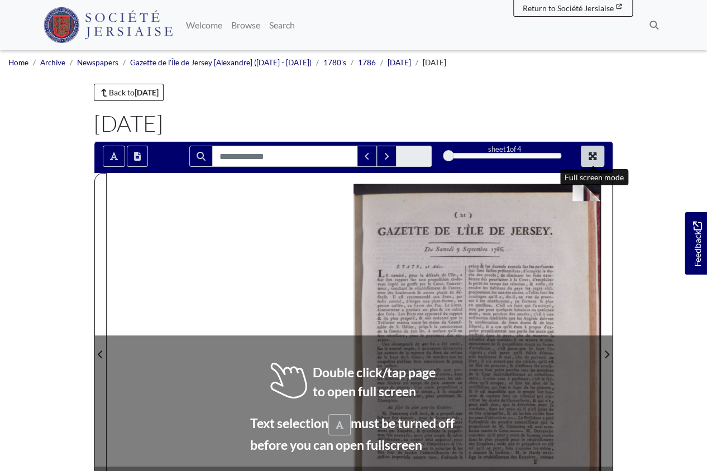
click at [591, 154] on icon "Full screen mode" at bounding box center [593, 156] width 8 height 8
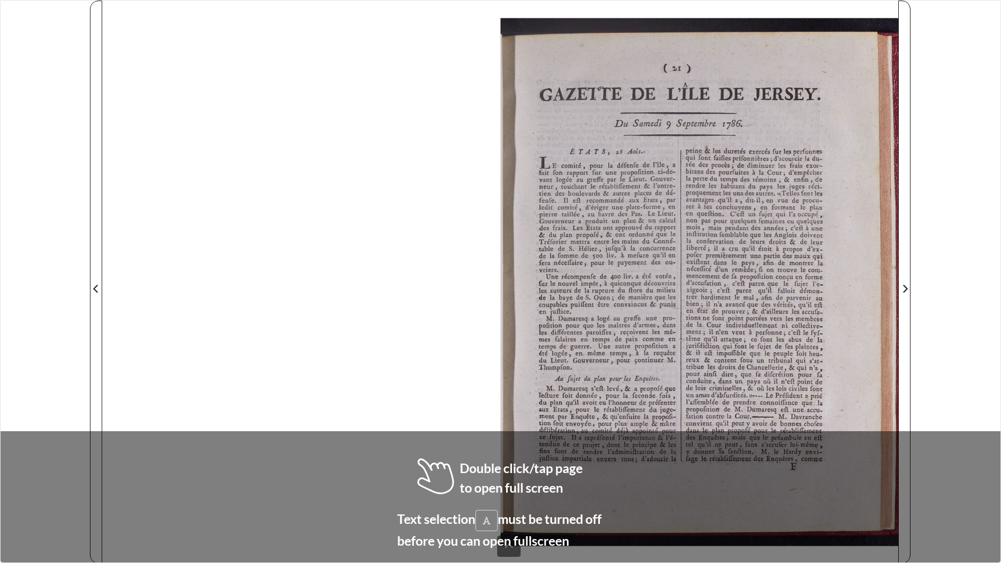
click at [706, 302] on div at bounding box center [699, 282] width 398 height 563
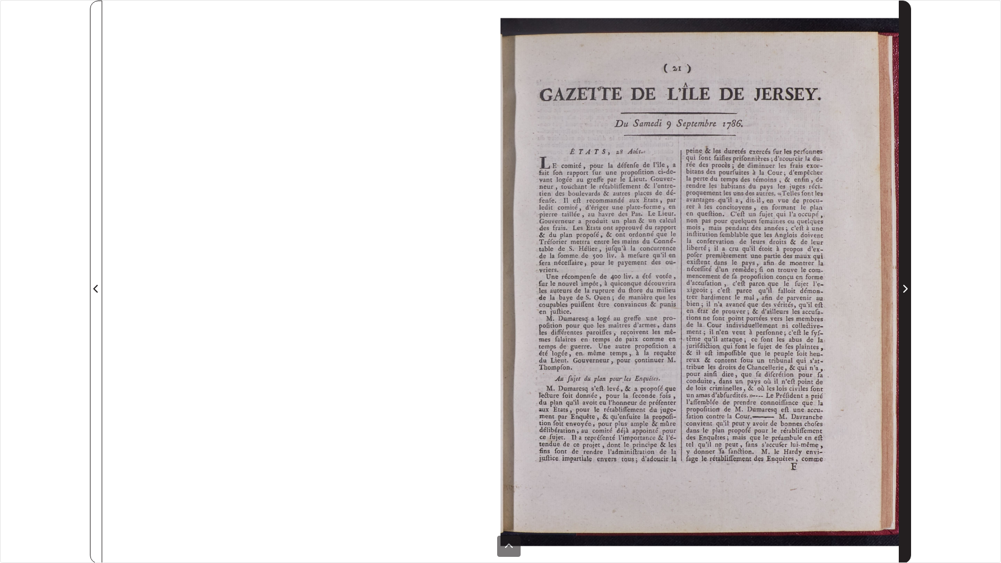
click at [706, 291] on span "Next Page" at bounding box center [904, 288] width 11 height 13
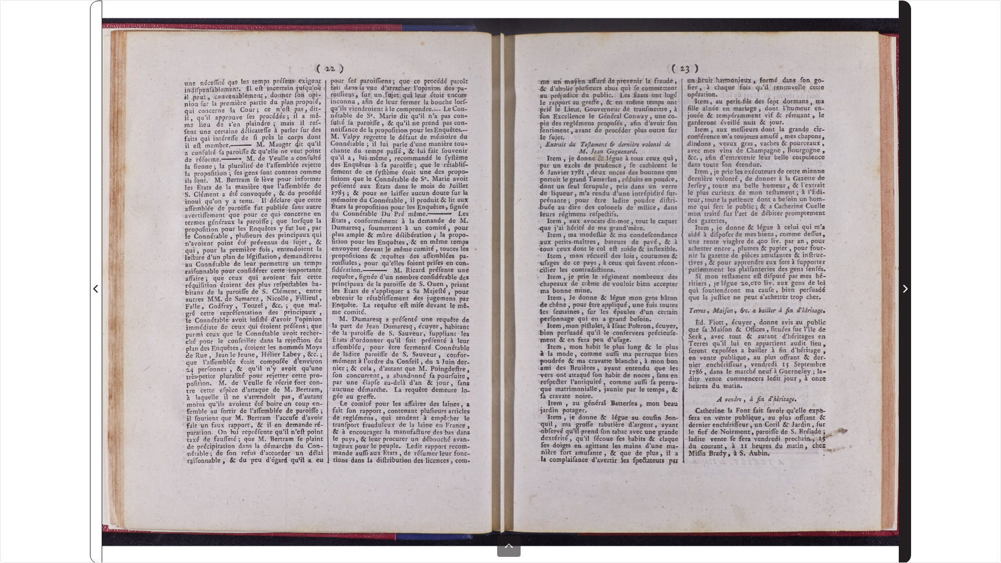
click at [706, 293] on span "Next Page" at bounding box center [904, 288] width 11 height 13
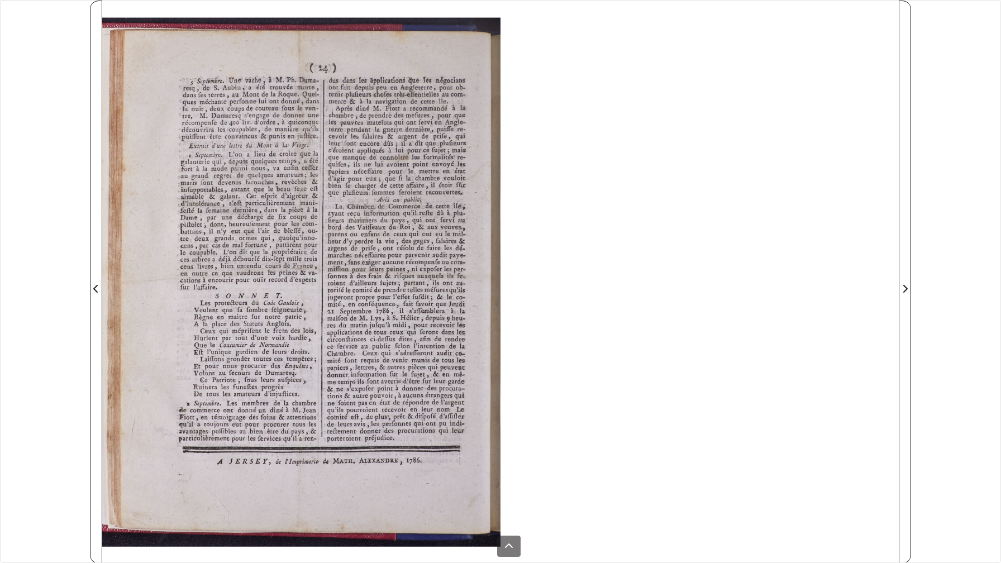
click at [305, 290] on div at bounding box center [301, 282] width 398 height 563
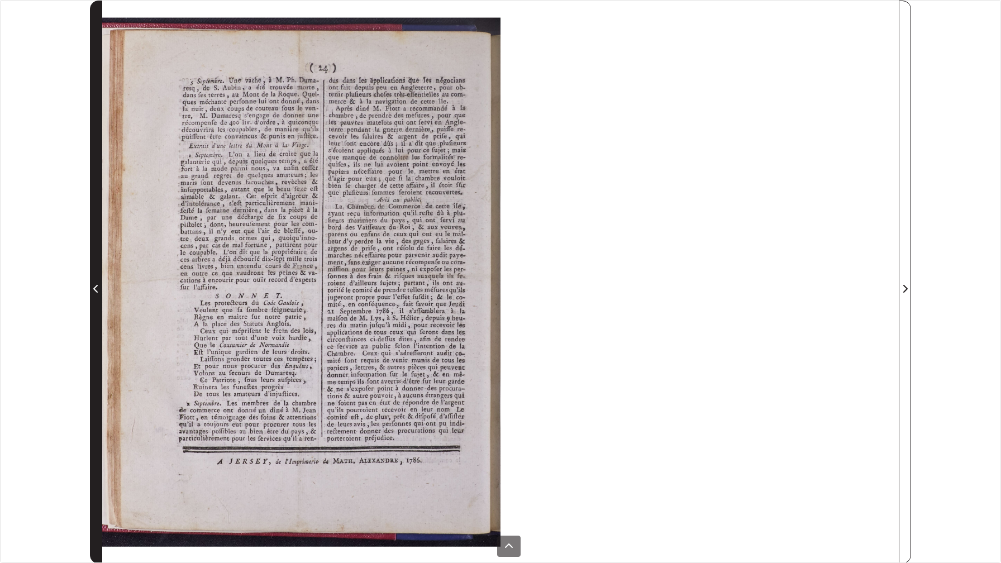
click at [94, 293] on span "Previous Page" at bounding box center [95, 288] width 11 height 13
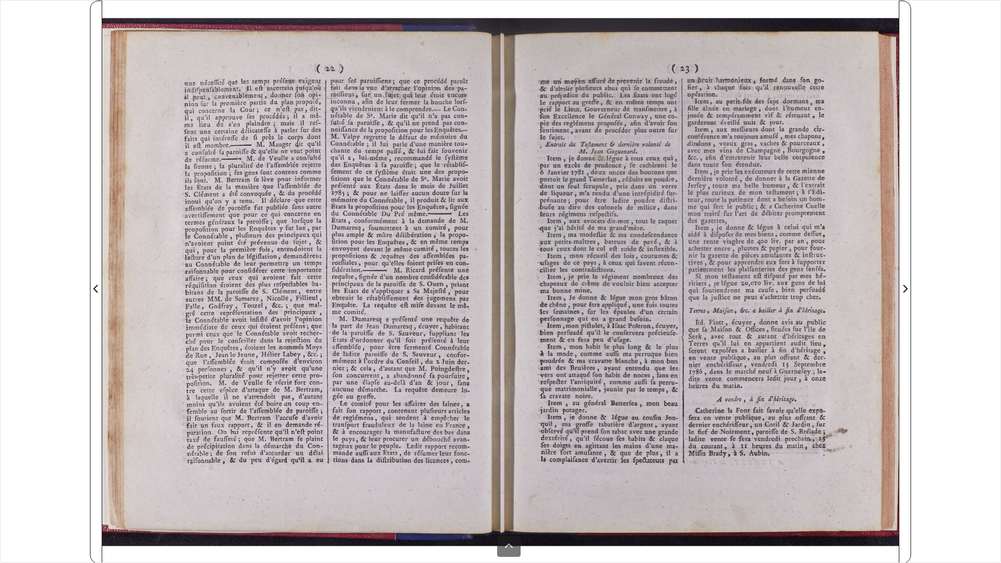
click at [86, 295] on div "sheet 3 of 4 3 *" at bounding box center [500, 281] width 1001 height 563
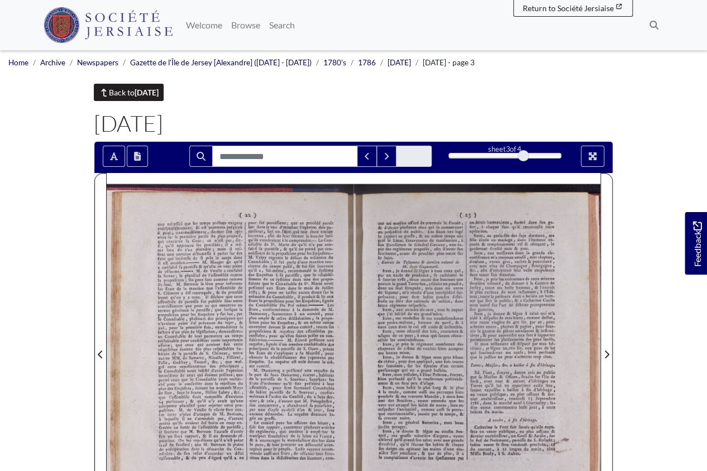
click at [133, 93] on link "Back to September 1786" at bounding box center [129, 92] width 70 height 17
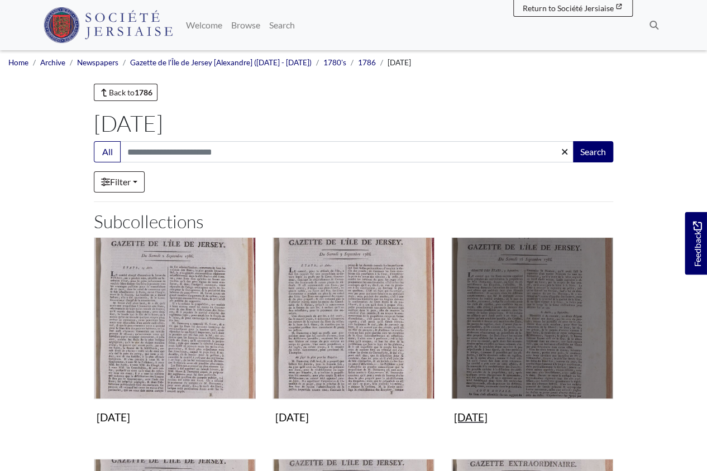
click img "Subcollection"
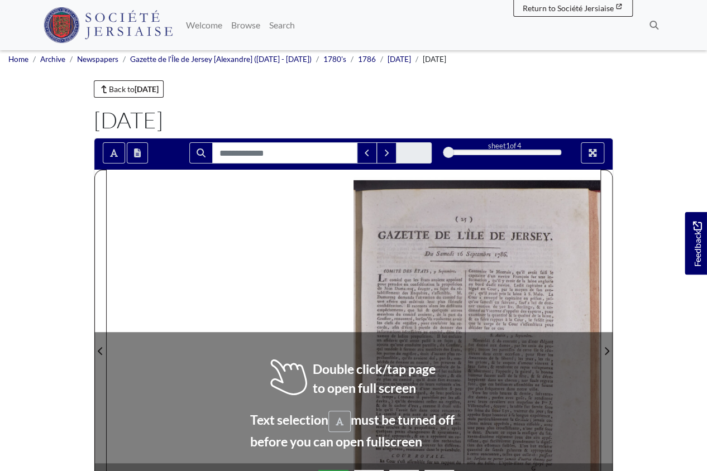
scroll to position [3, 0]
drag, startPoint x: 518, startPoint y: 305, endPoint x: 488, endPoint y: 303, distance: 30.3
click at [488, 303] on div at bounding box center [476, 344] width 247 height 349
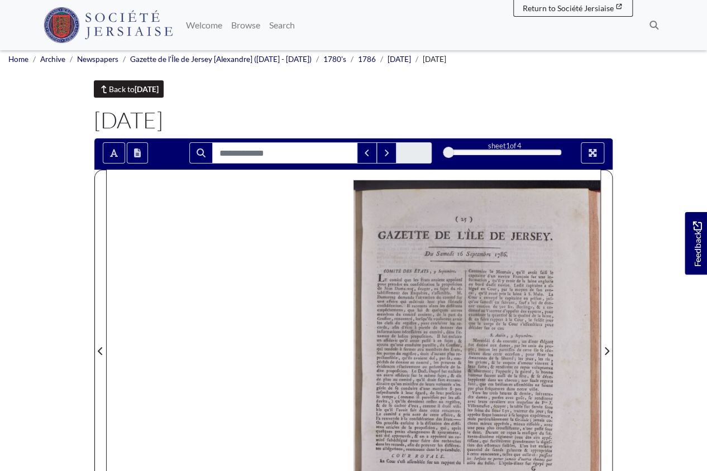
click at [140, 88] on strong "[DATE]" at bounding box center [147, 88] width 24 height 9
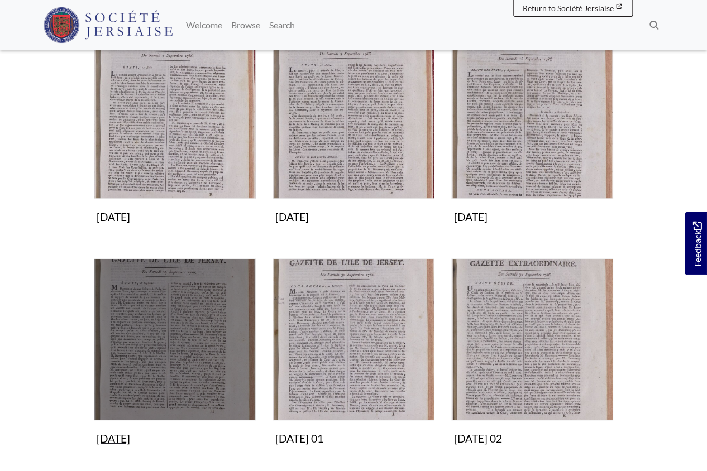
scroll to position [202, 0]
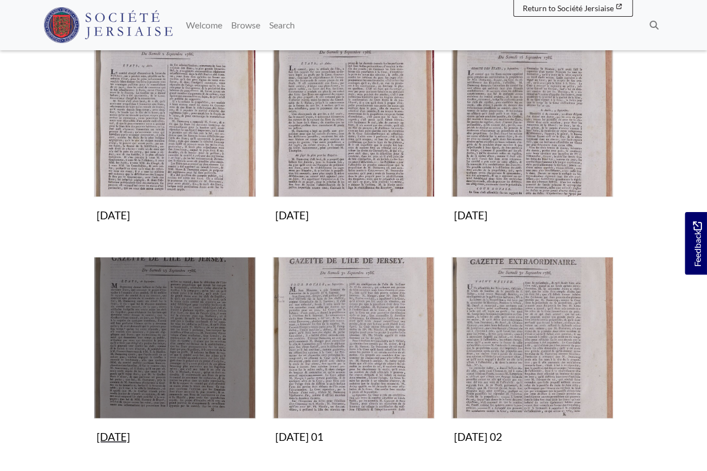
click at [154, 295] on img "Subcollection" at bounding box center [175, 338] width 162 height 162
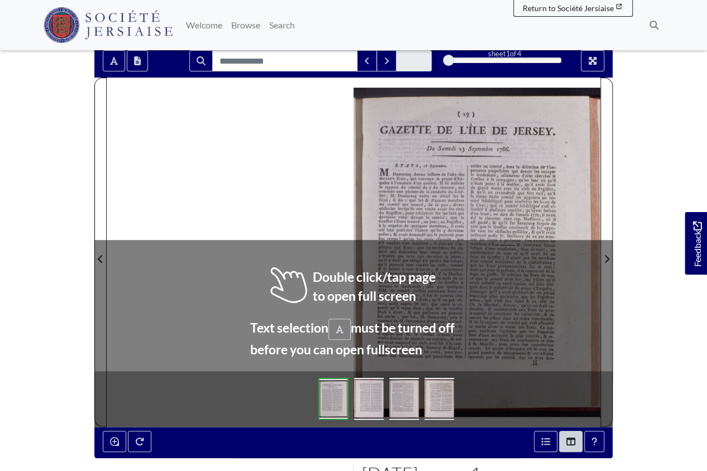
scroll to position [92, 0]
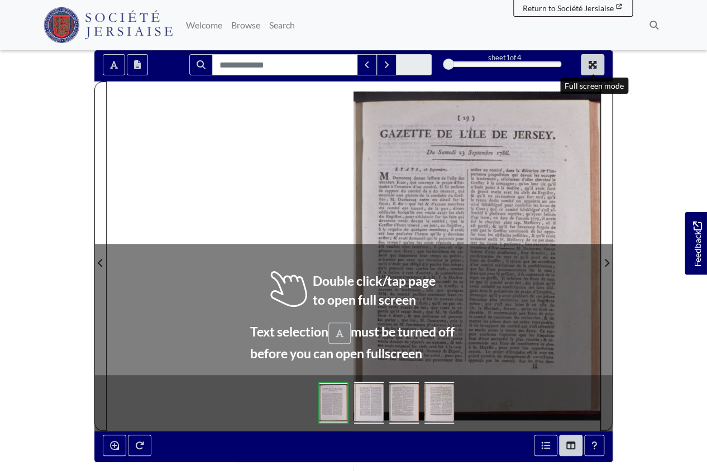
click at [588, 66] on button "Full screen mode" at bounding box center [592, 64] width 23 height 21
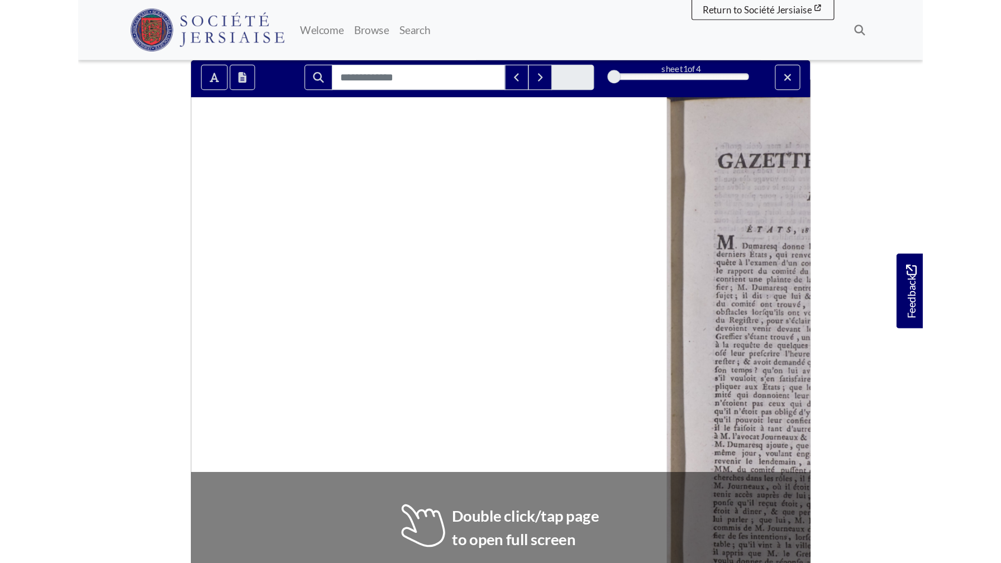
scroll to position [0, 0]
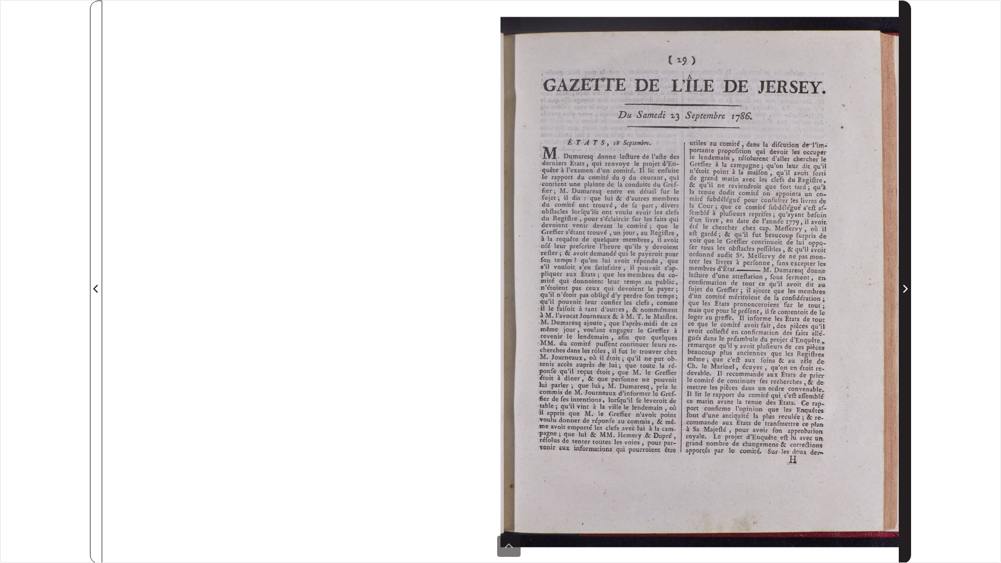
click at [706, 289] on icon "Next Page" at bounding box center [905, 288] width 6 height 9
